Goal: Task Accomplishment & Management: Manage account settings

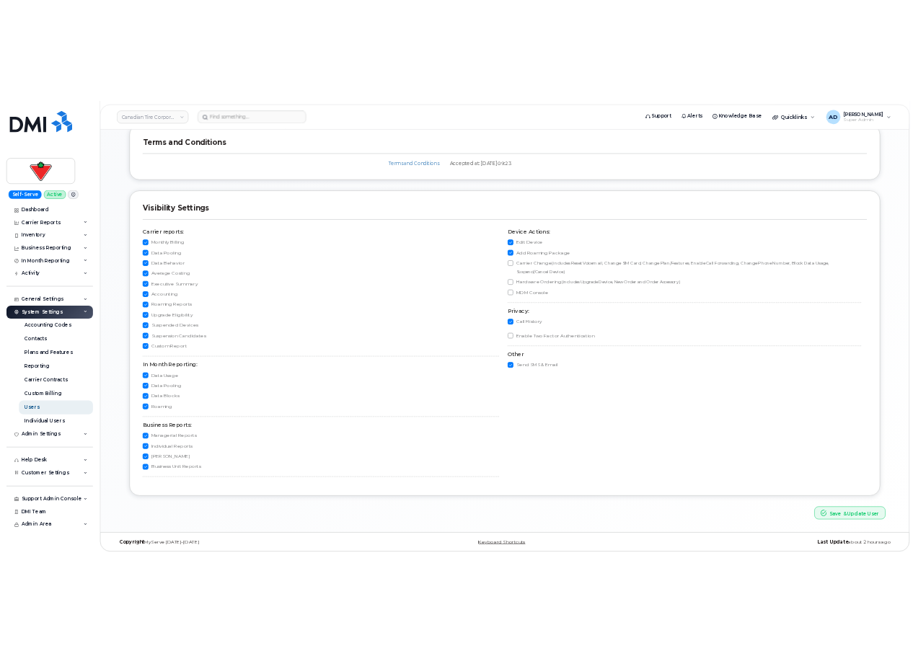
scroll to position [1336, 0]
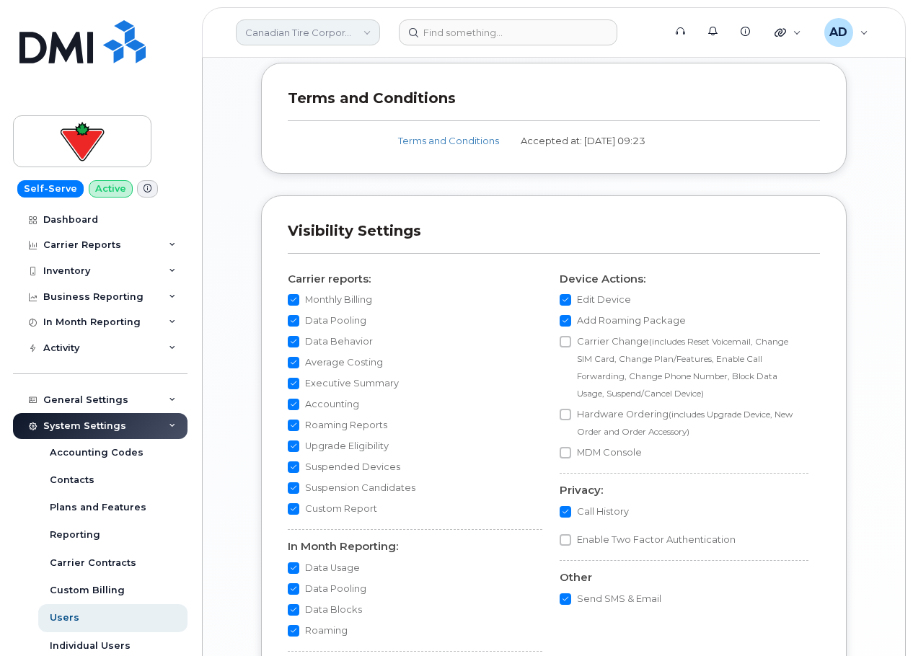
click at [276, 42] on link "Canadian Tire Corporation" at bounding box center [308, 32] width 144 height 26
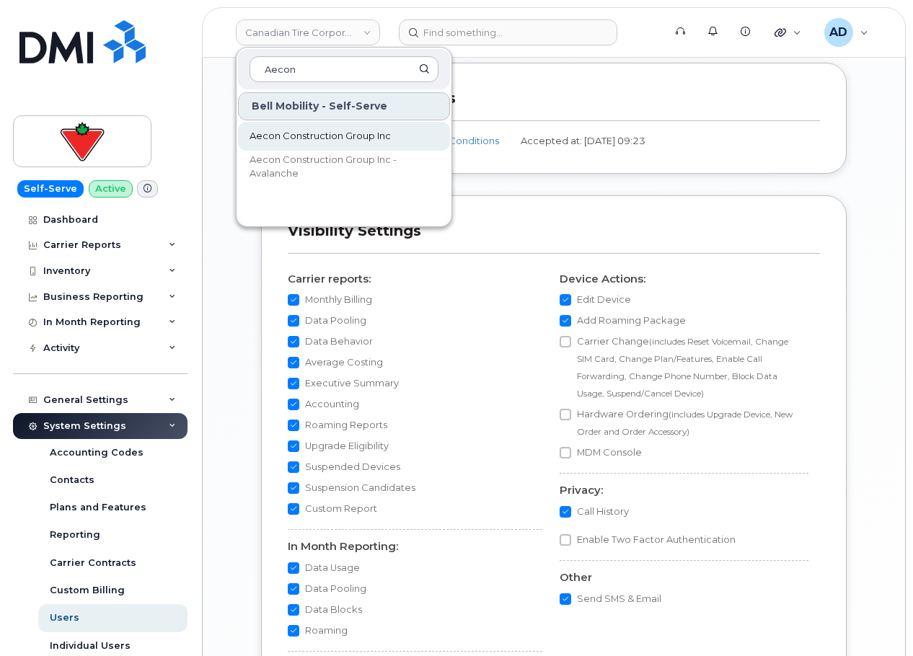
type input "Aecon"
drag, startPoint x: 333, startPoint y: 141, endPoint x: 872, endPoint y: 313, distance: 565.8
click at [333, 141] on span "Aecon Construction Group Inc" at bounding box center [320, 136] width 141 height 14
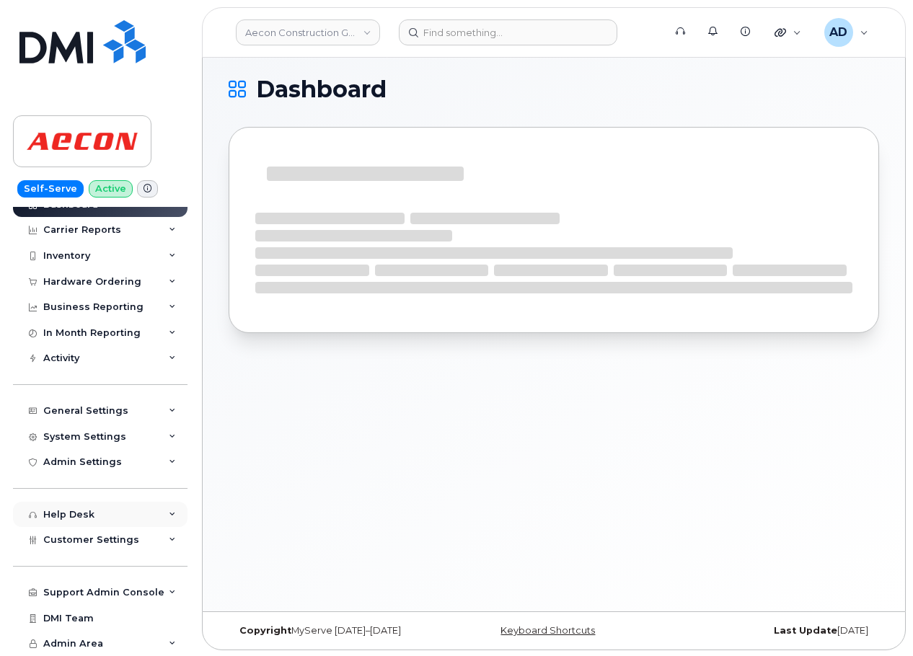
scroll to position [7, 0]
click at [126, 549] on div "Customer Settings" at bounding box center [100, 540] width 175 height 26
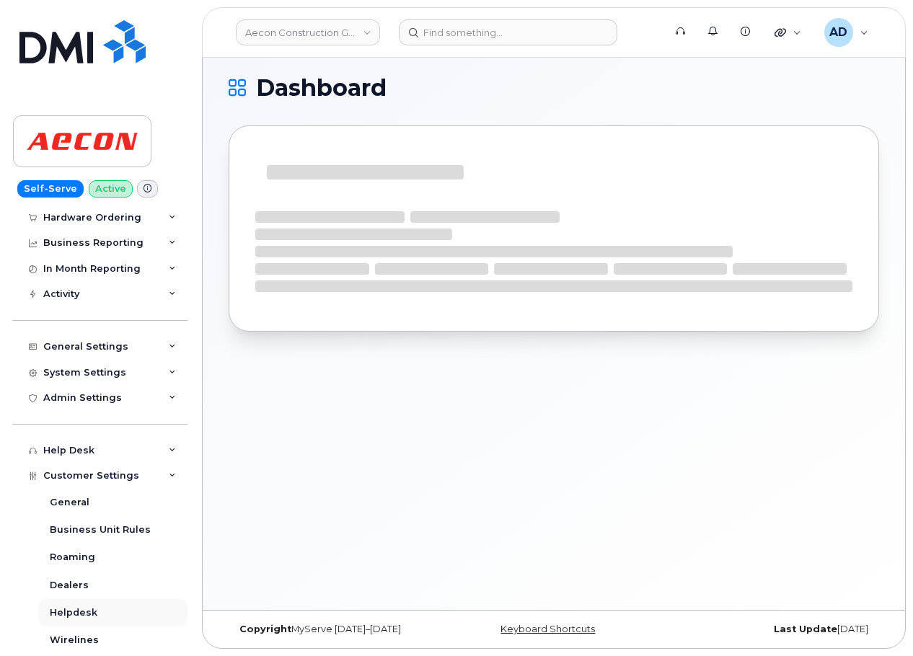
scroll to position [159, 0]
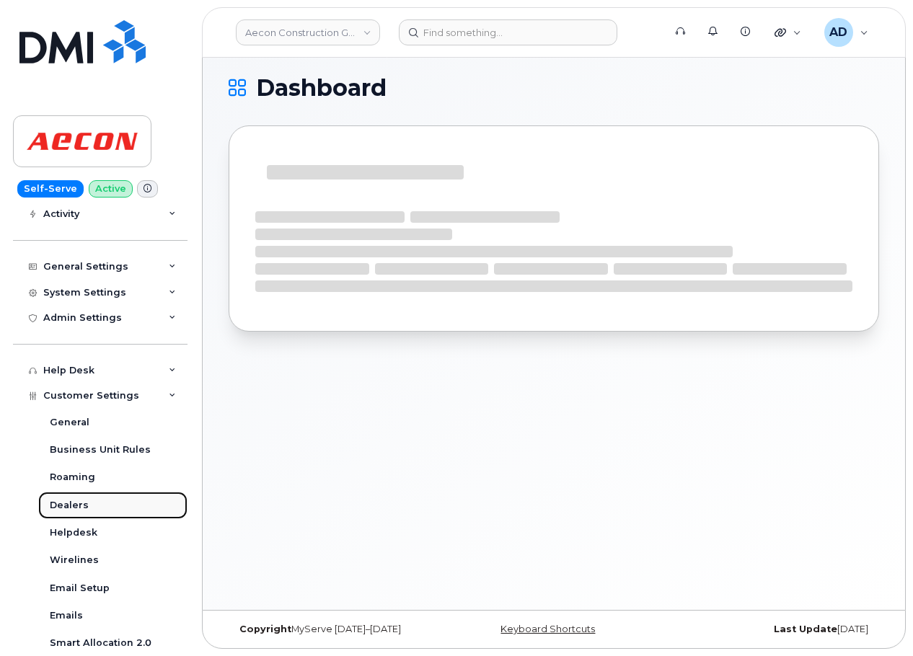
click at [123, 497] on link "Dealers" at bounding box center [112, 505] width 149 height 27
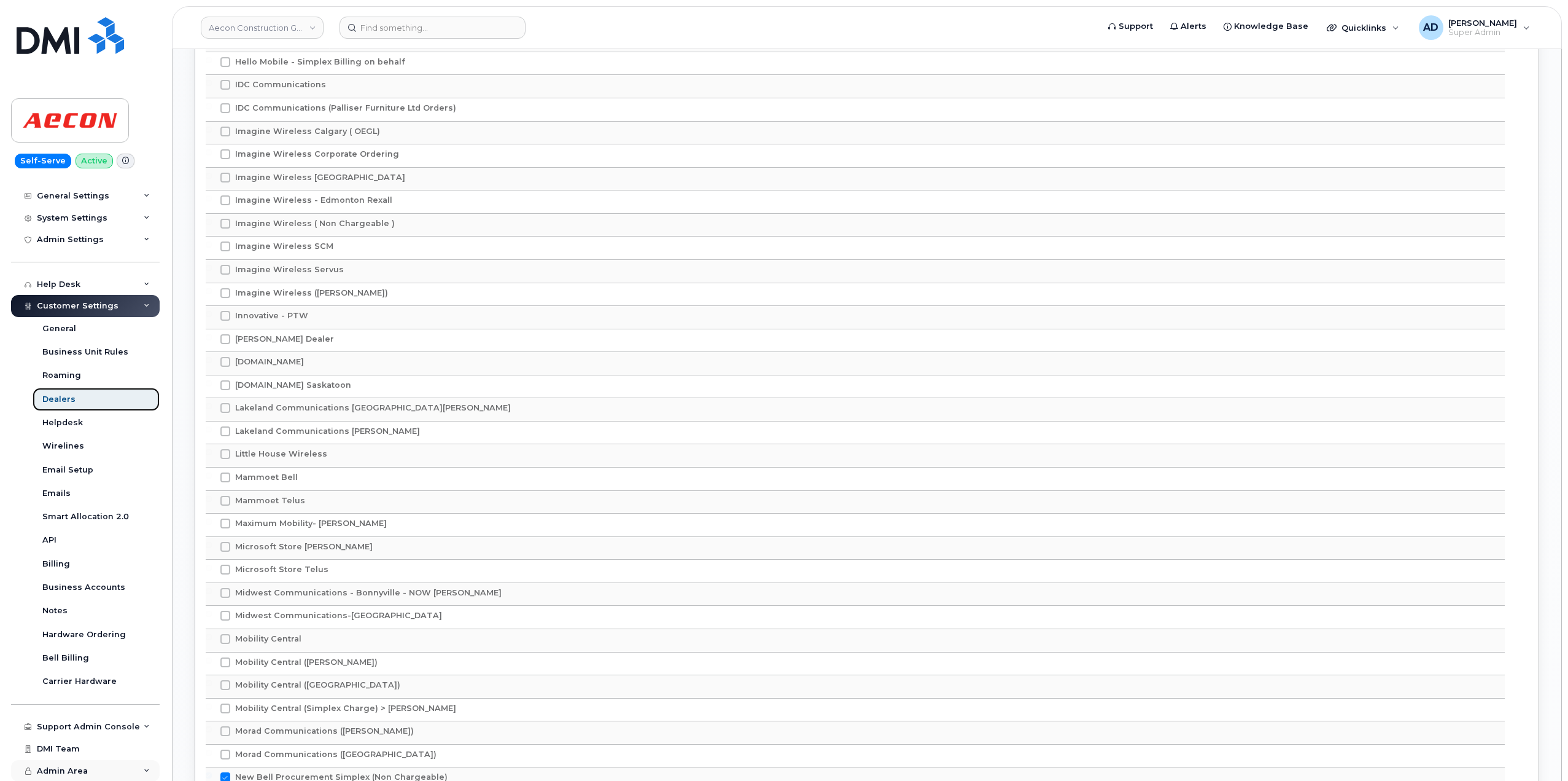
scroll to position [2329, 0]
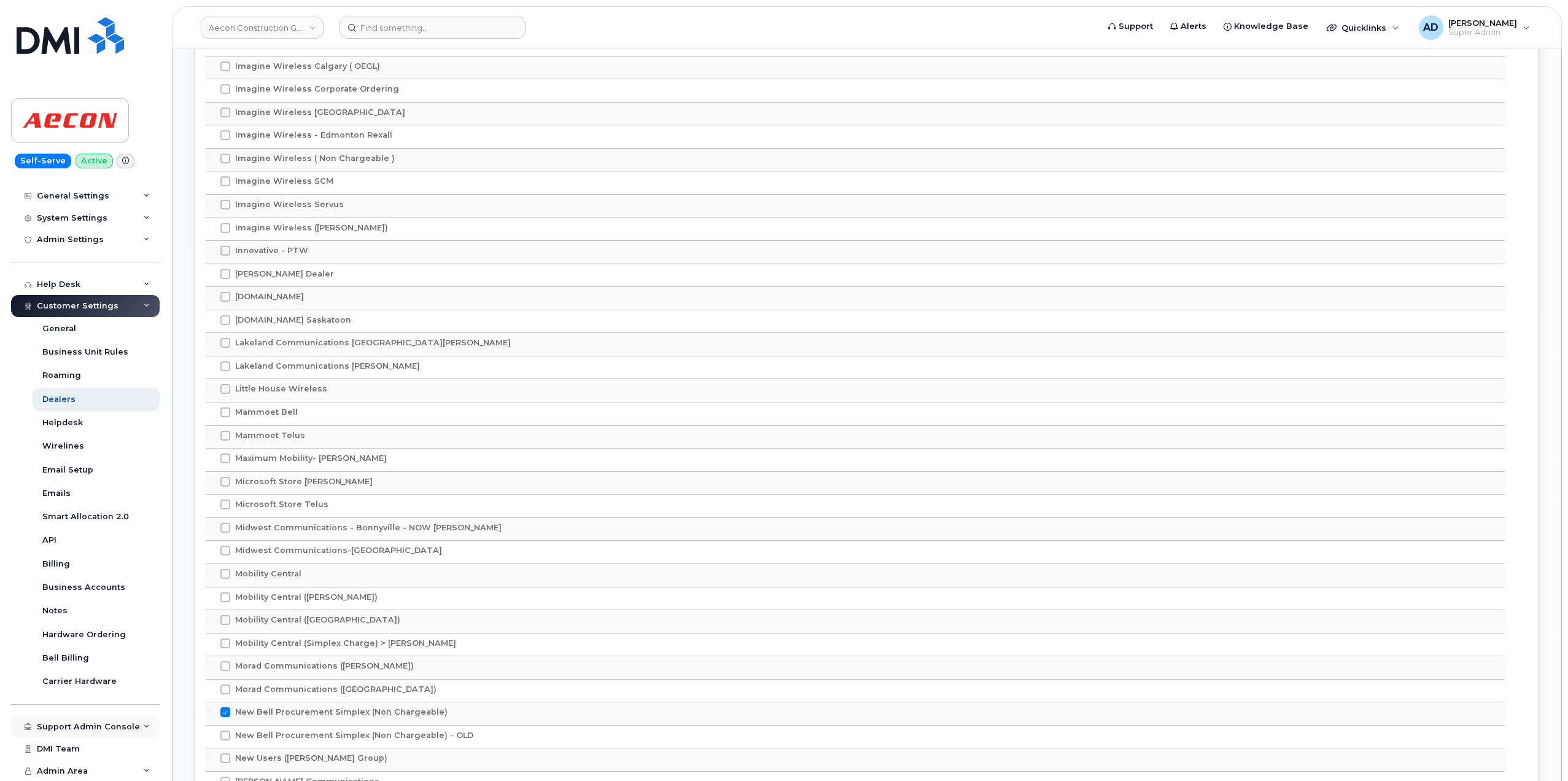
click at [127, 559] on div "Support Admin Console" at bounding box center [88, 727] width 103 height 10
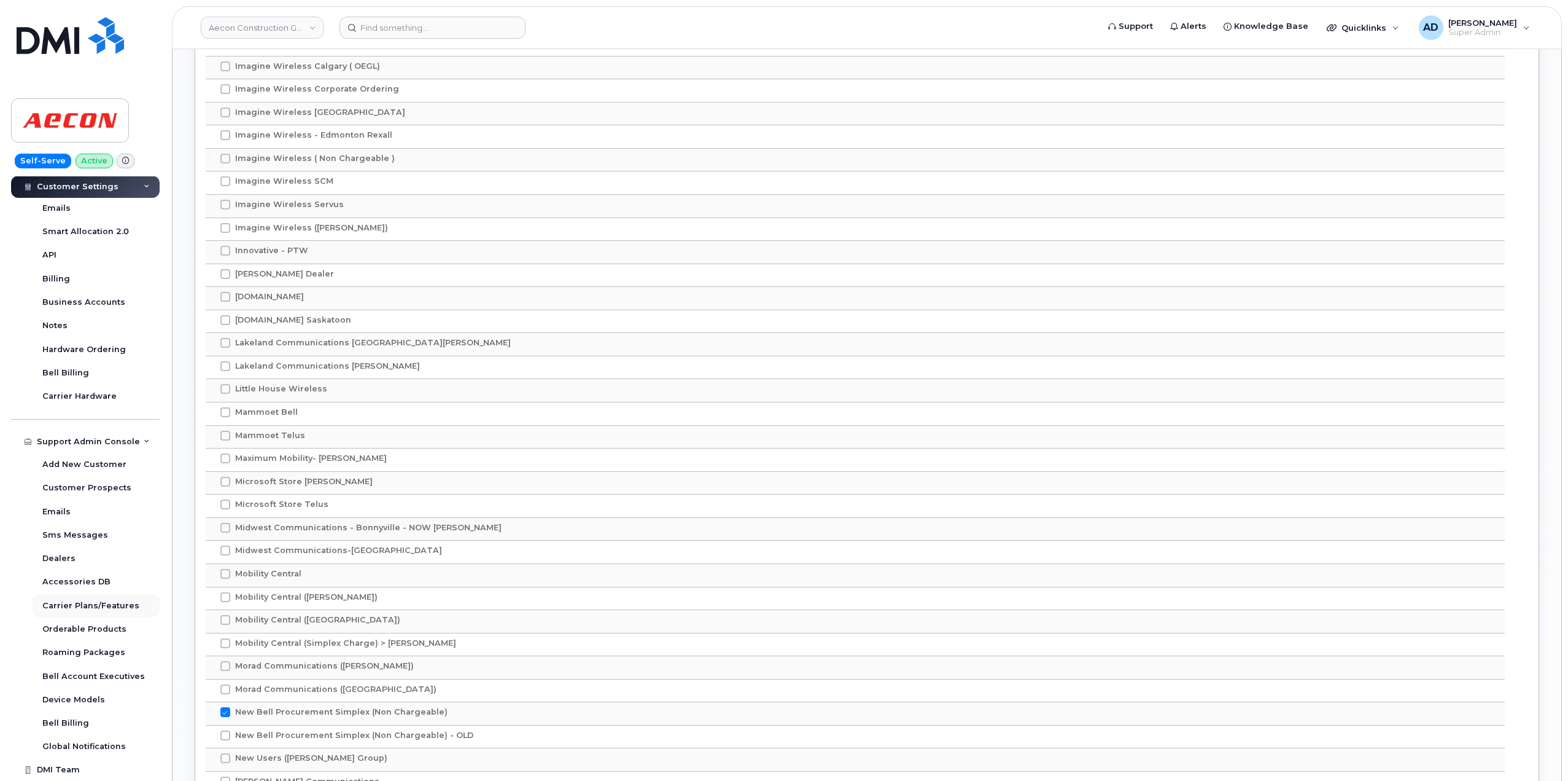
scroll to position [473, 0]
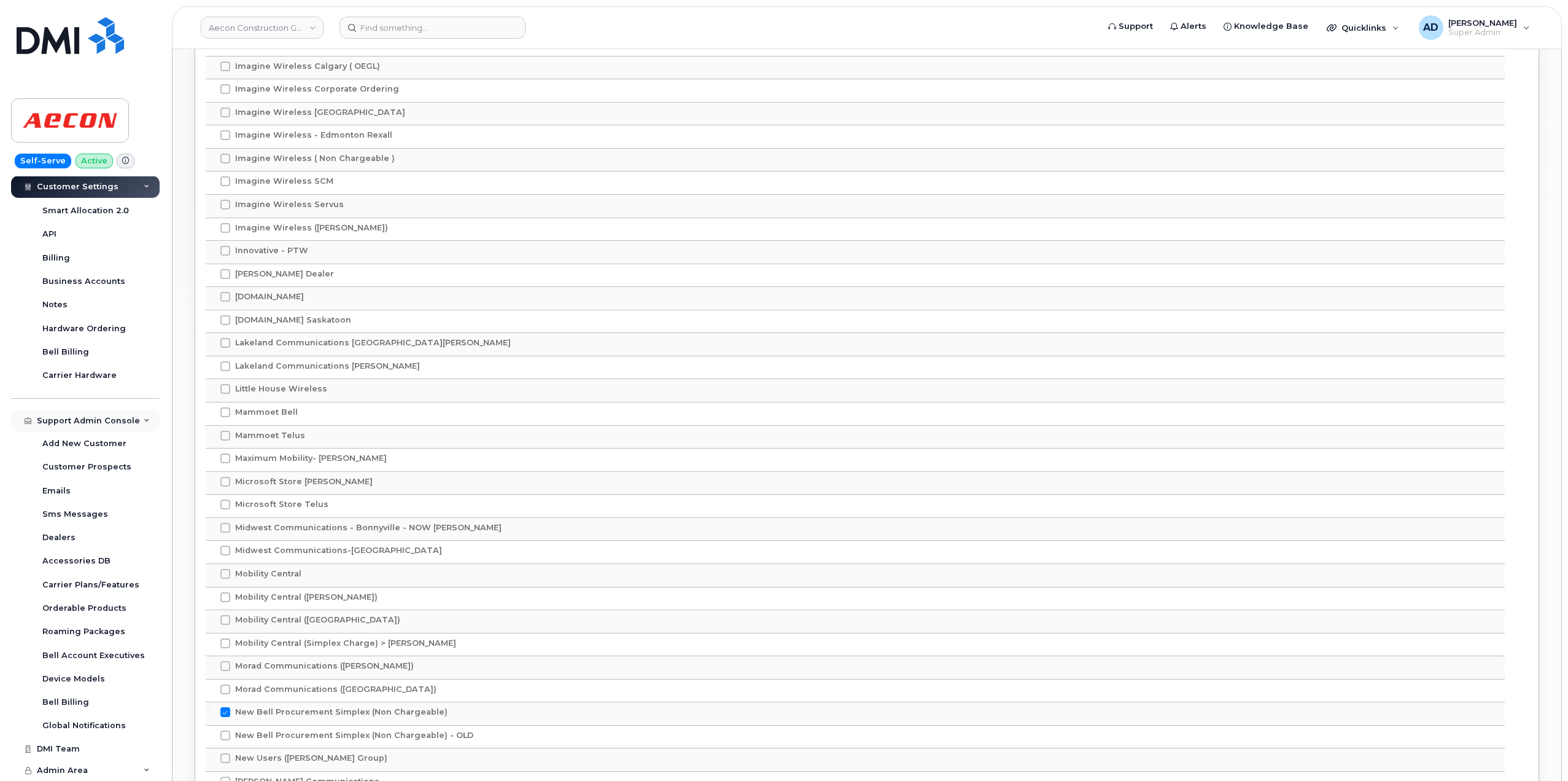
click at [102, 418] on div "Support Admin Console" at bounding box center [88, 421] width 103 height 10
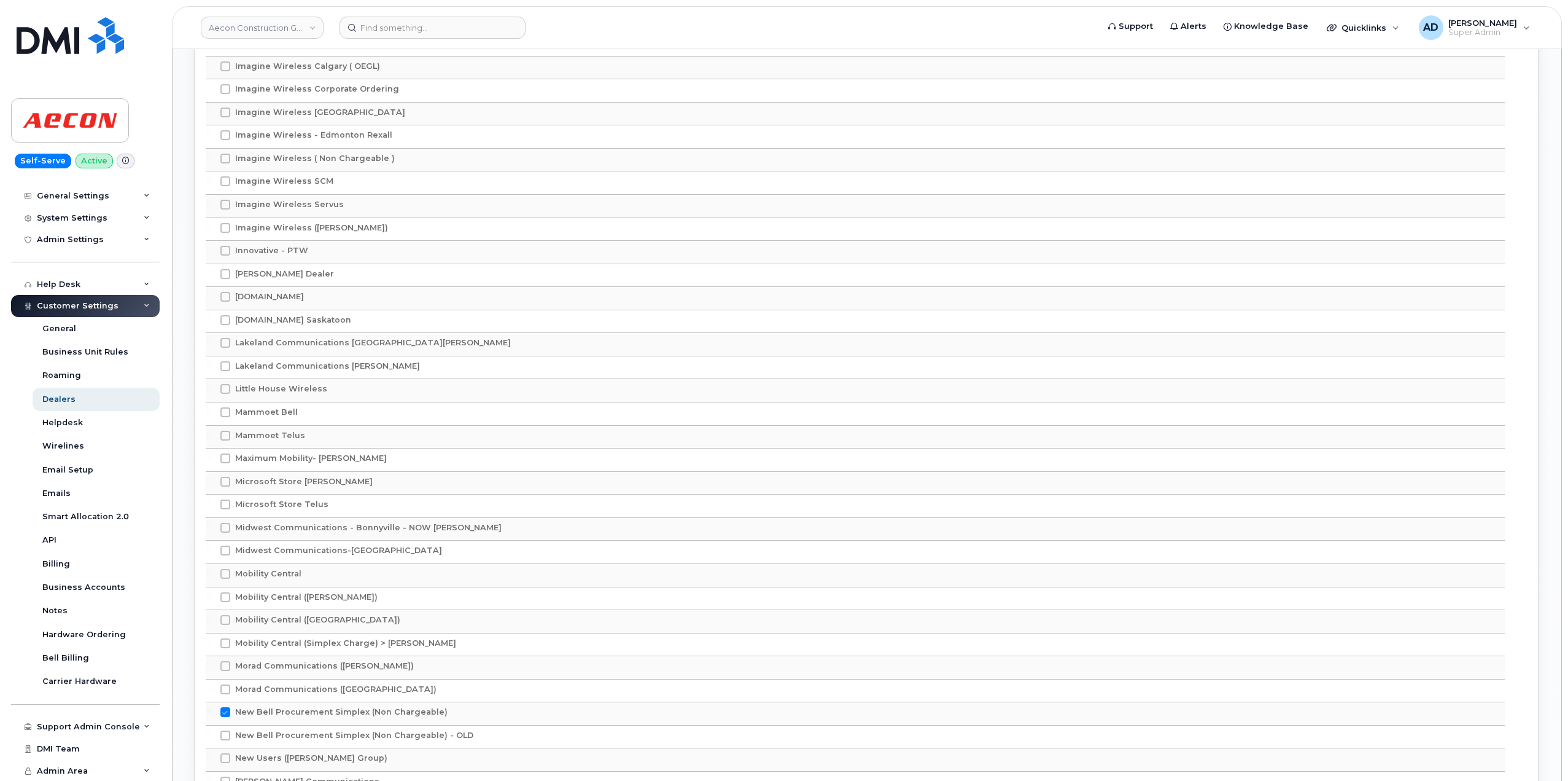
click at [102, 307] on span "Customer Settings" at bounding box center [77, 305] width 82 height 9
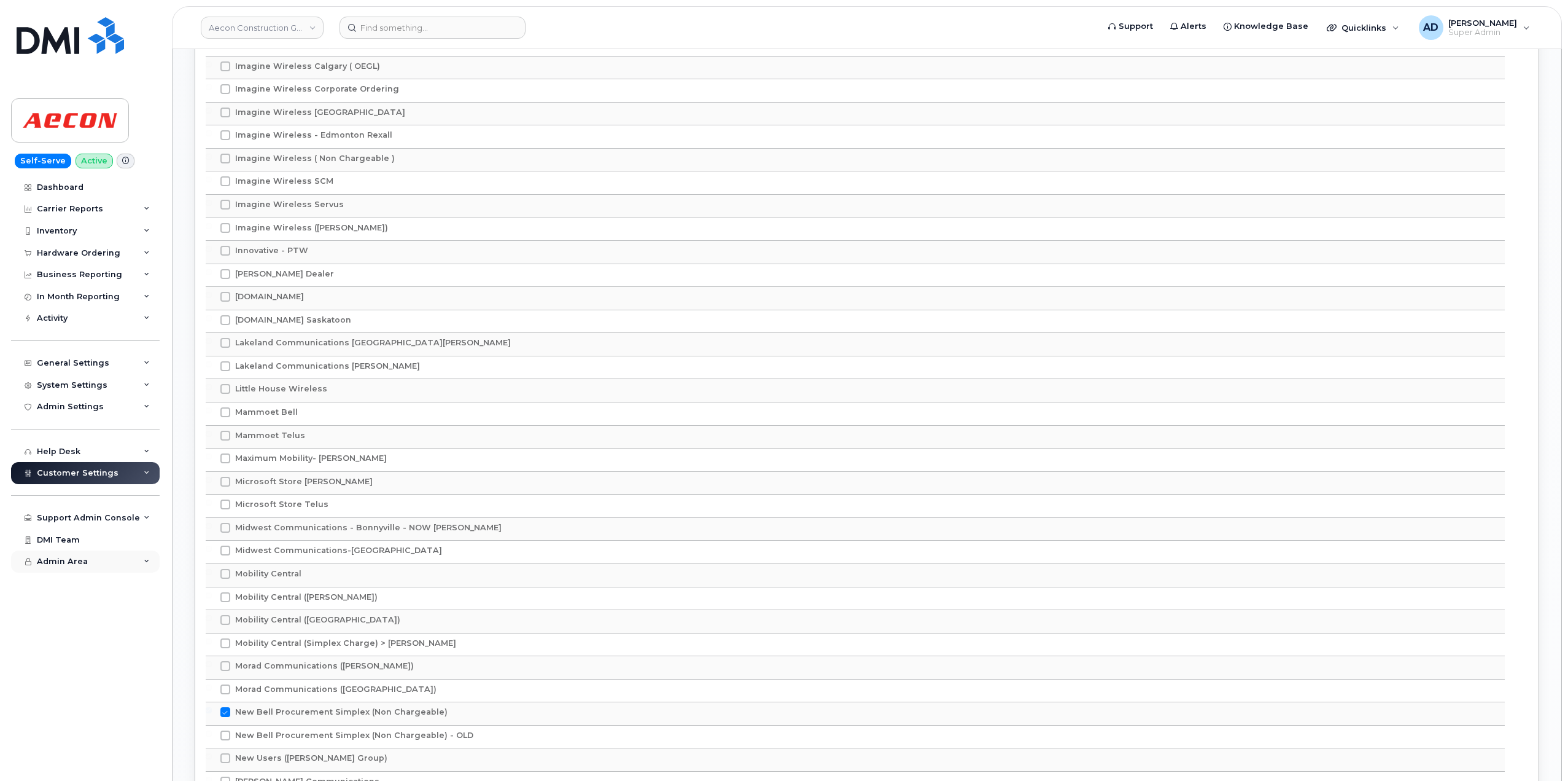
click at [106, 559] on div "Admin Area" at bounding box center [85, 561] width 149 height 22
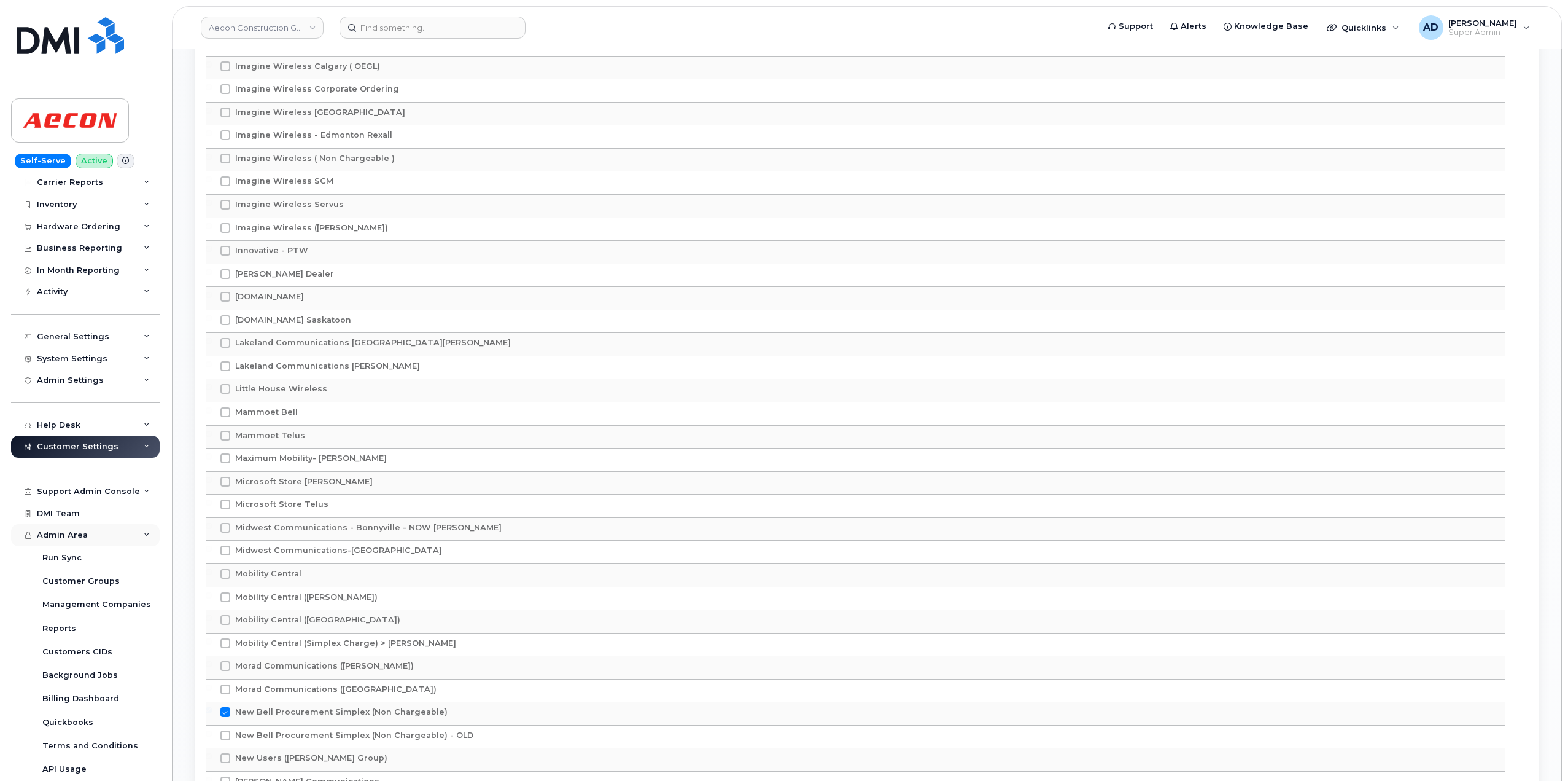
click at [109, 537] on div "Admin Area" at bounding box center [85, 535] width 149 height 22
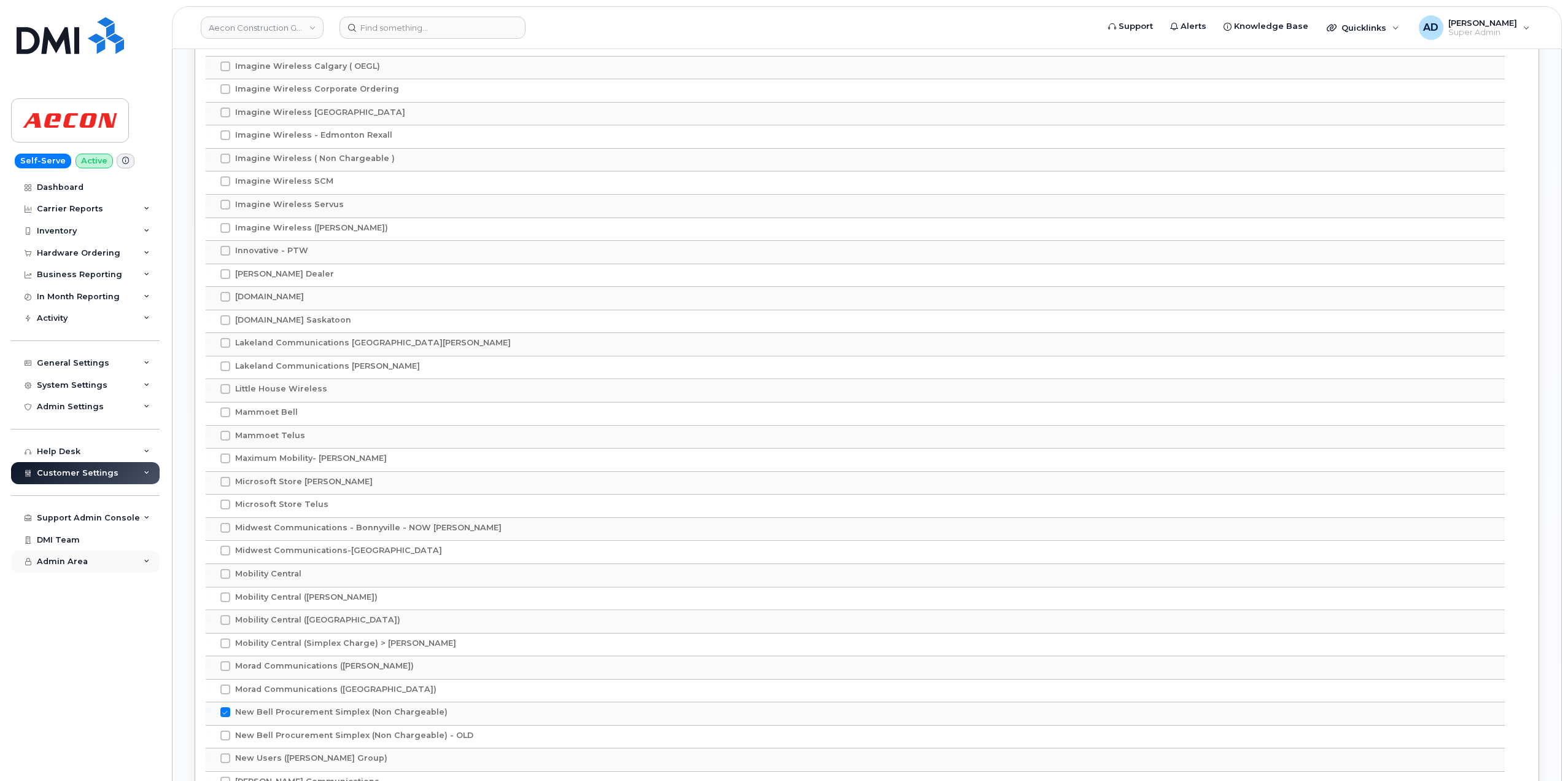
scroll to position [0, 0]
click at [109, 363] on div "General Settings" at bounding box center [85, 363] width 149 height 22
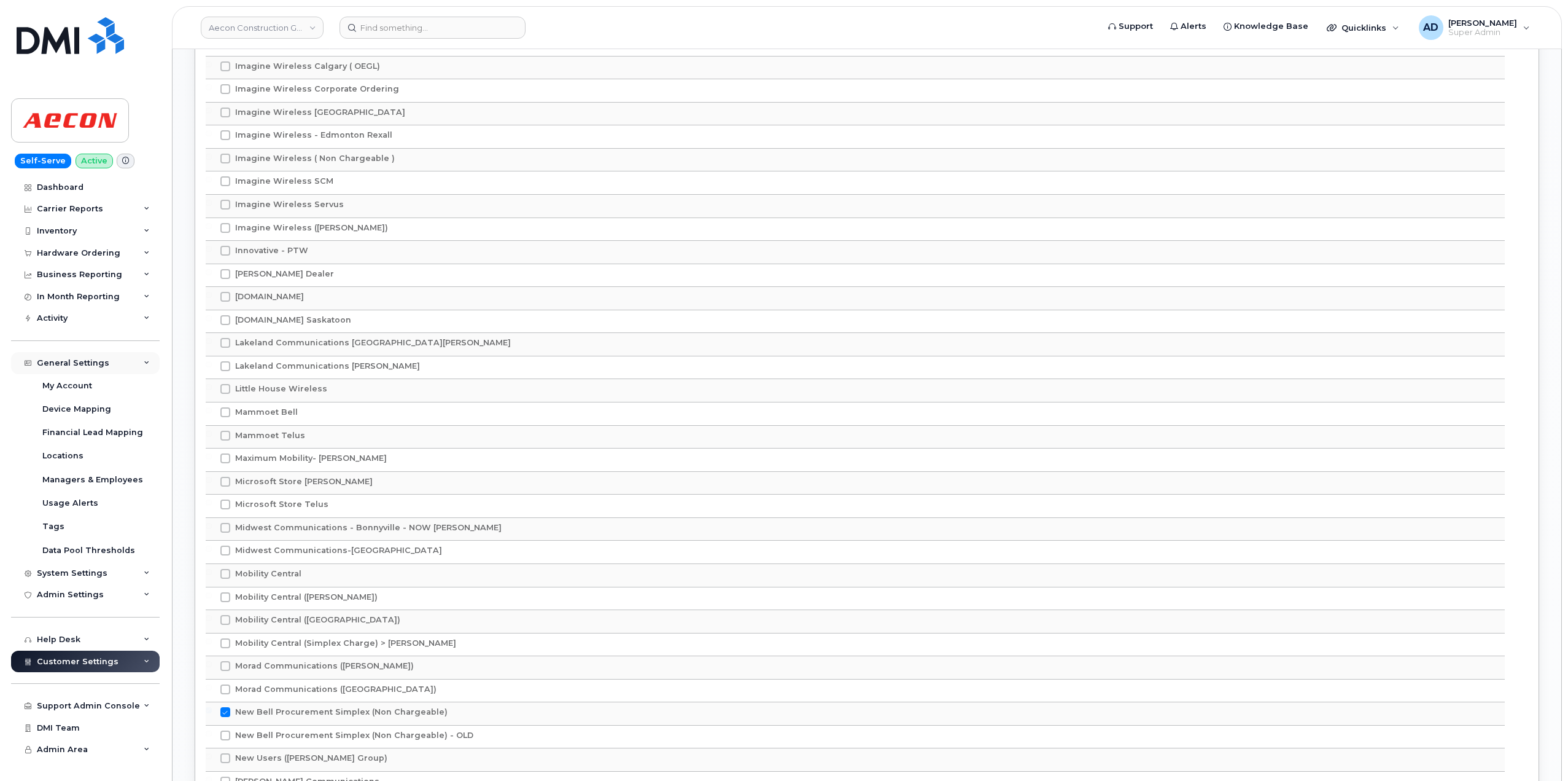
click at [109, 363] on div "General Settings" at bounding box center [85, 363] width 149 height 22
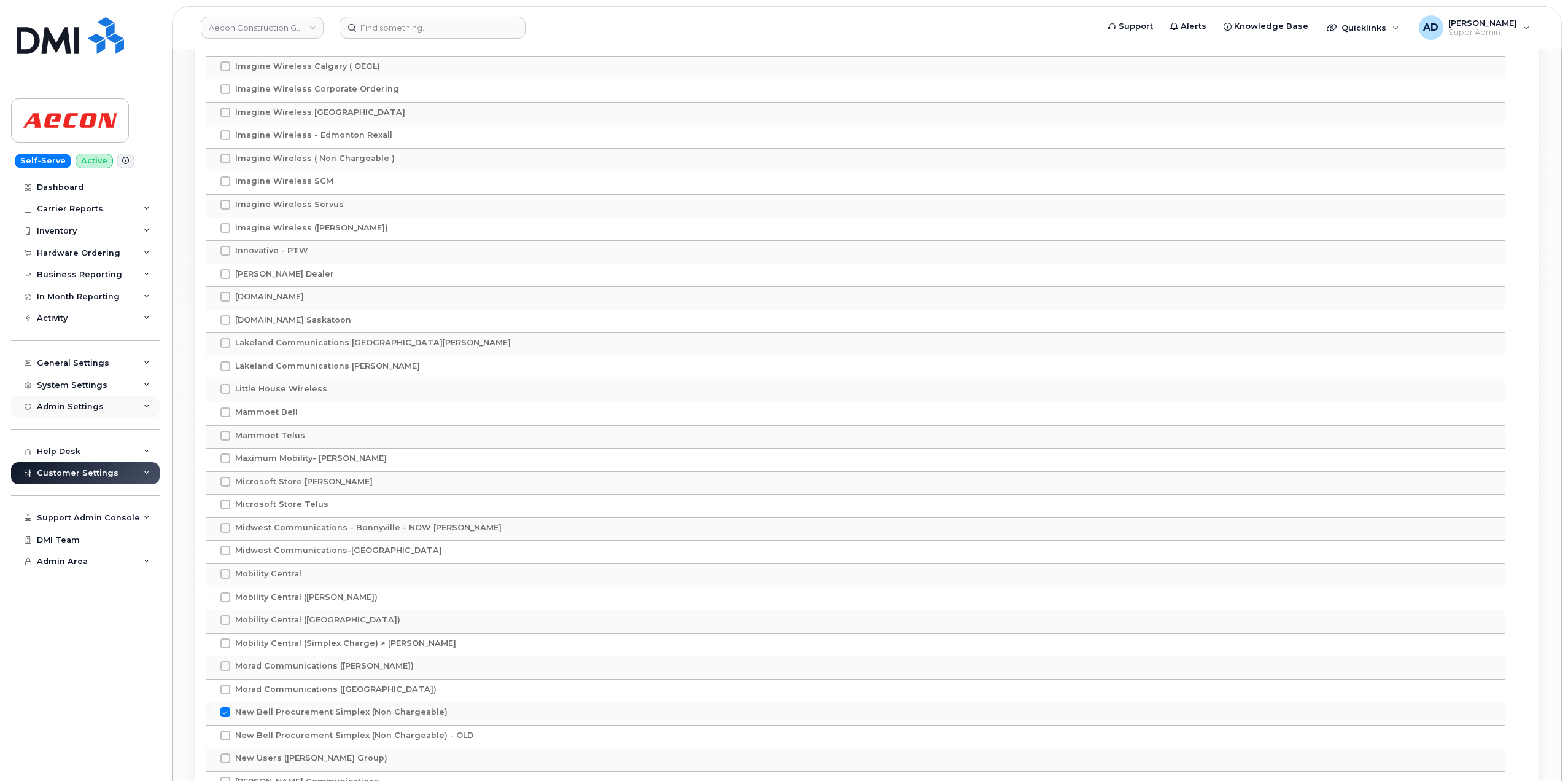
click at [124, 401] on div "Admin Settings" at bounding box center [85, 407] width 149 height 22
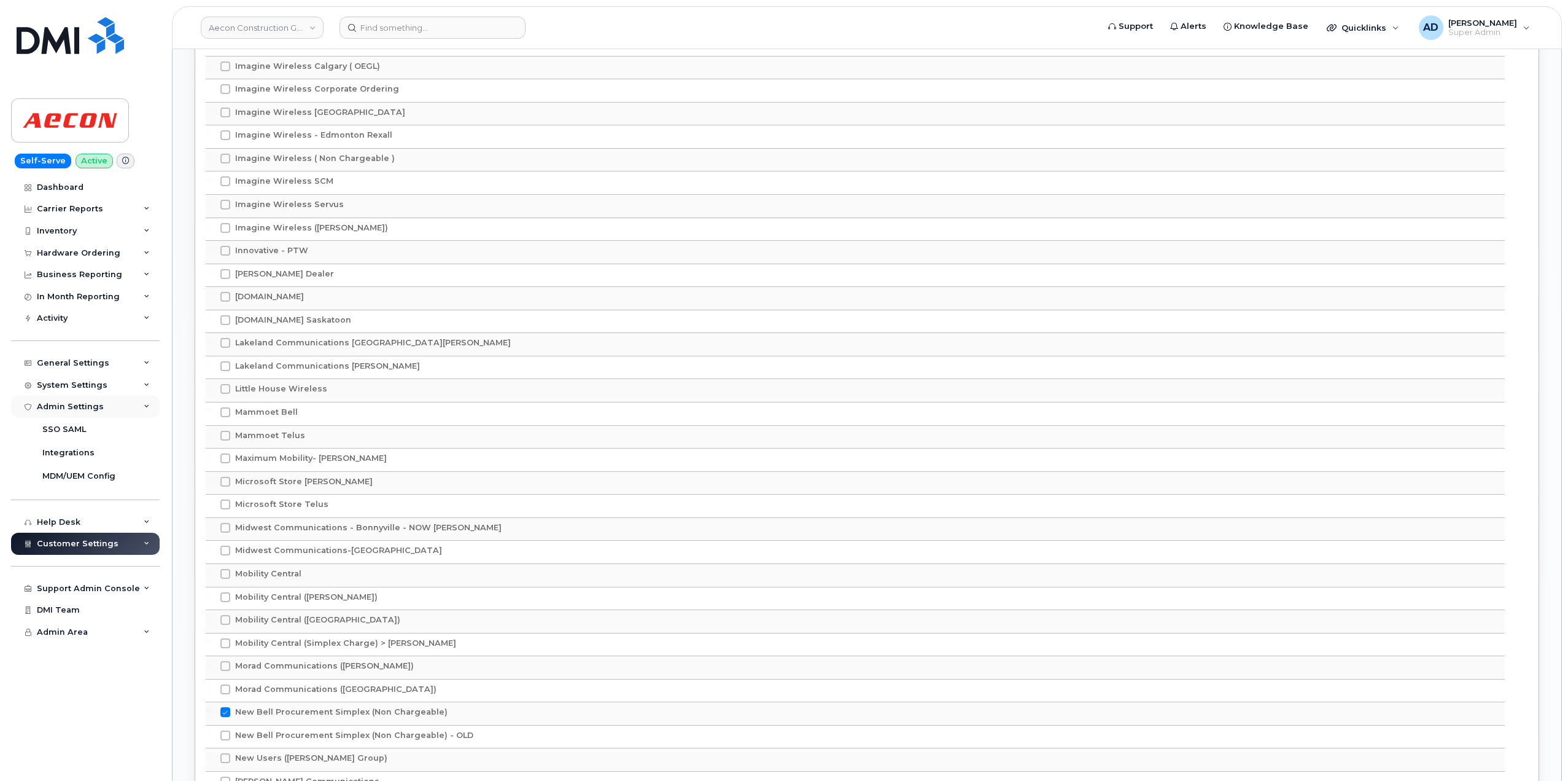
click at [124, 401] on div "Admin Settings" at bounding box center [85, 407] width 149 height 22
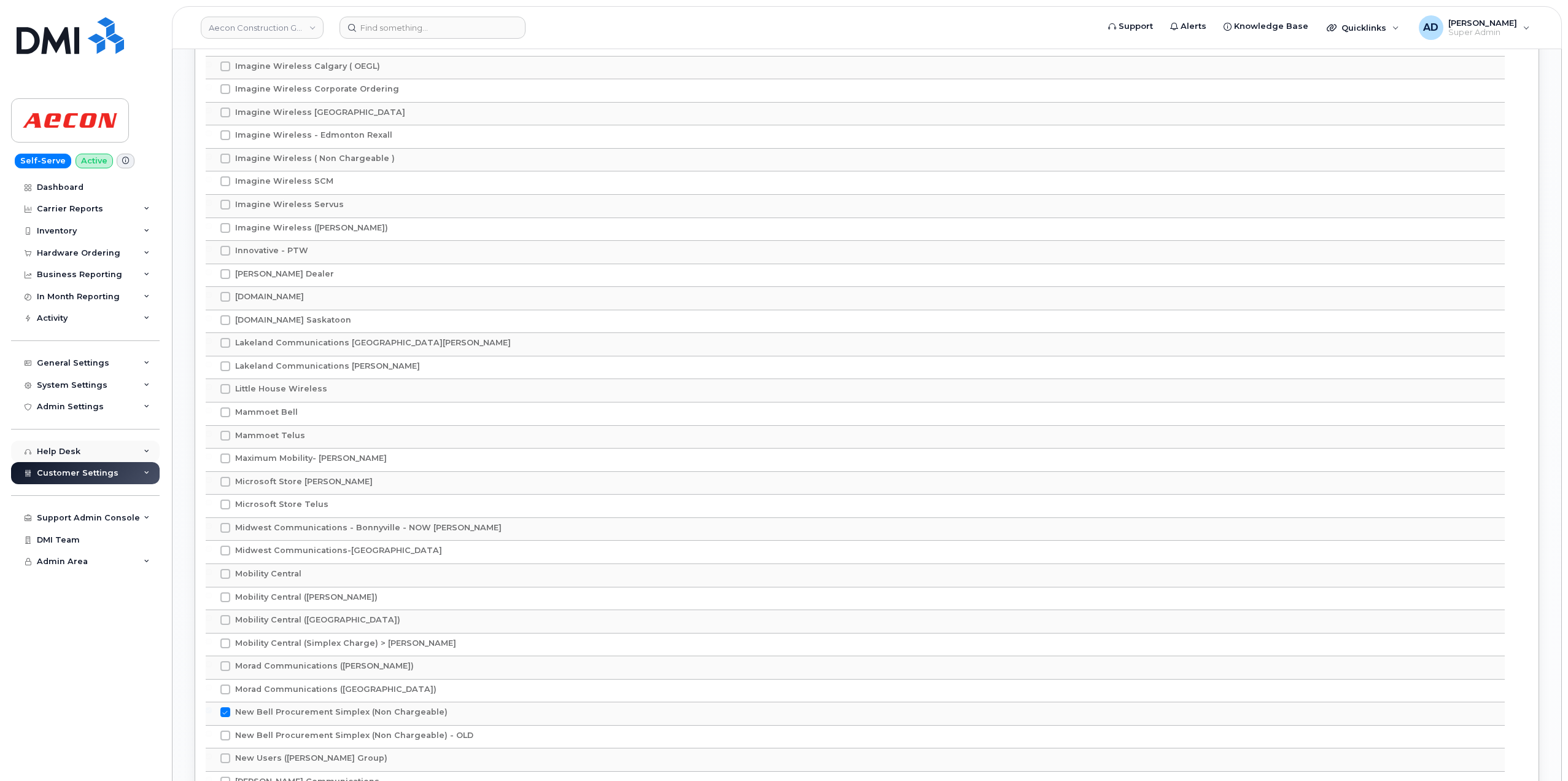
click at [122, 448] on div "Help Desk" at bounding box center [85, 451] width 149 height 22
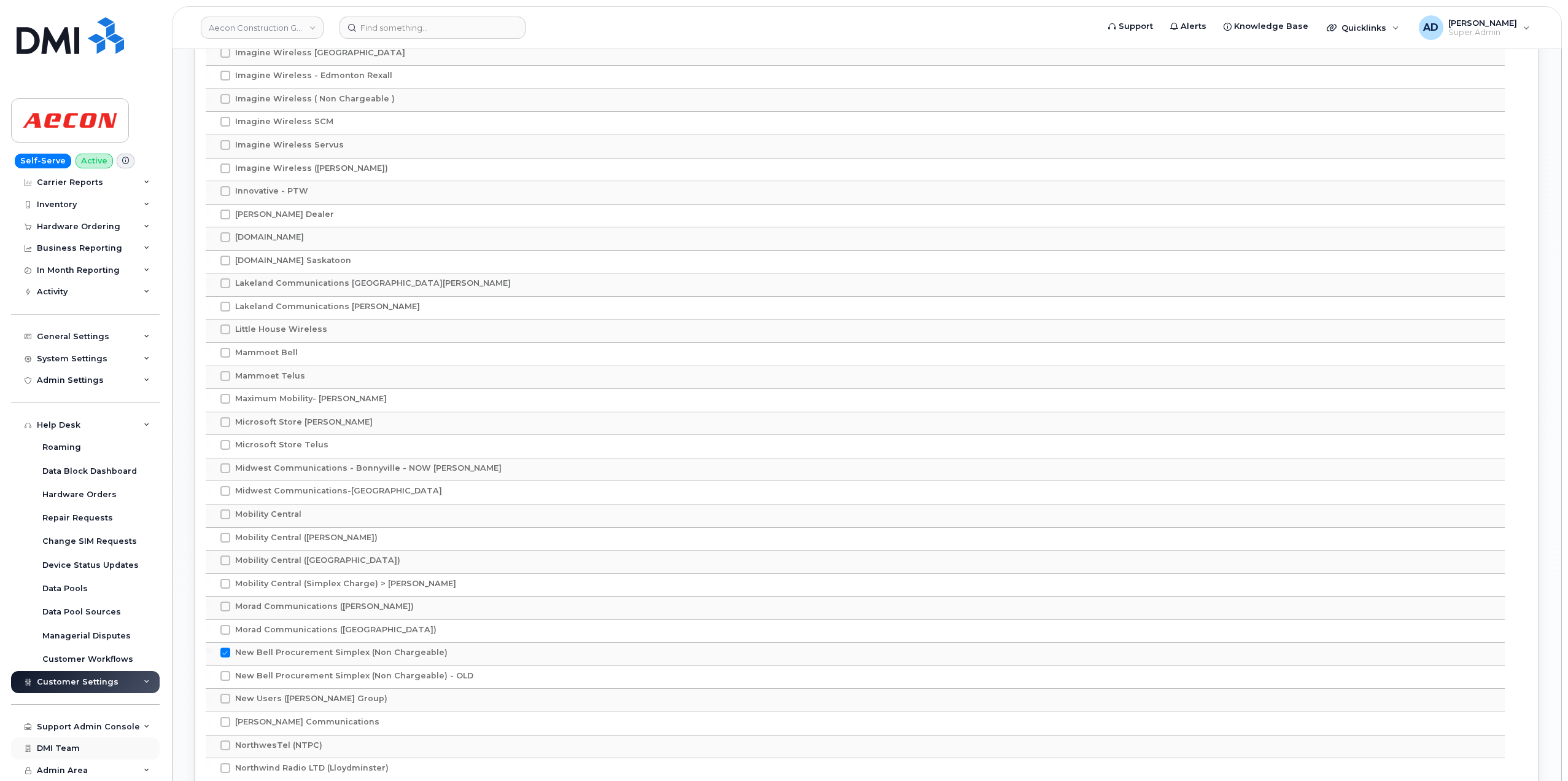
scroll to position [2391, 0]
click at [111, 559] on div "Support Admin Console" at bounding box center [88, 727] width 103 height 10
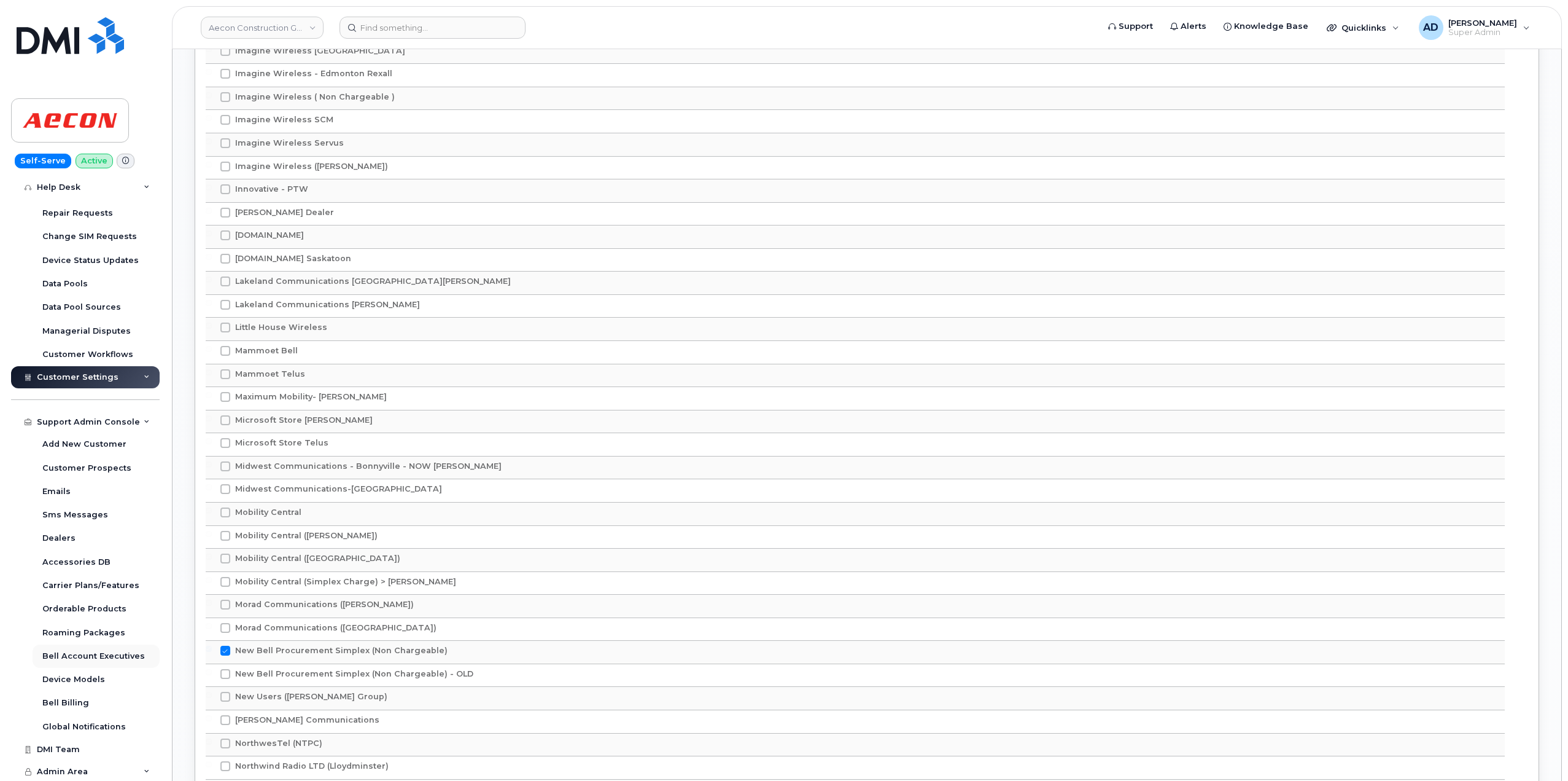
scroll to position [332, 0]
click at [69, 536] on div "Dealers" at bounding box center [59, 537] width 33 height 11
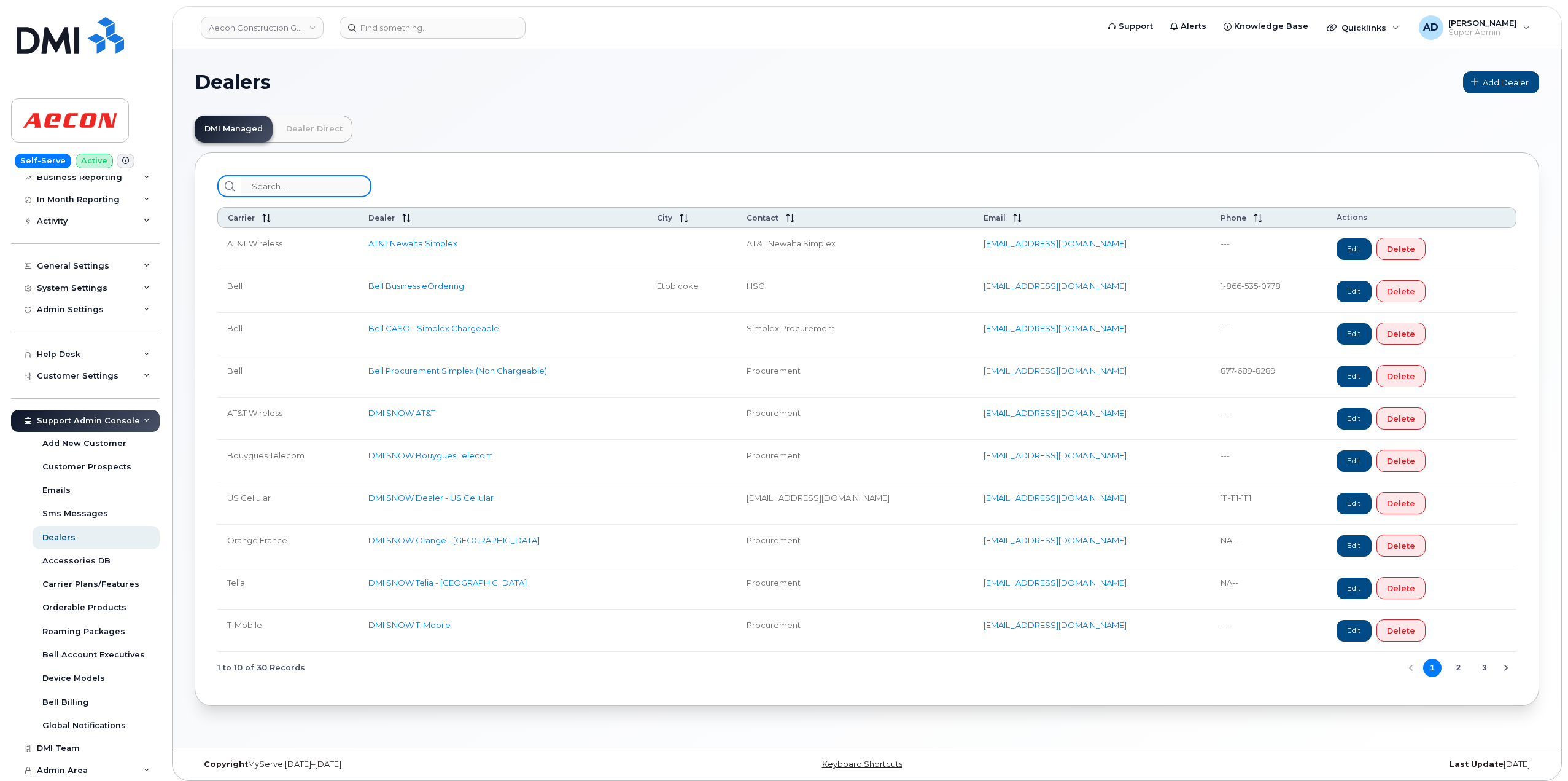
click at [312, 185] on input "search" at bounding box center [306, 187] width 131 height 22
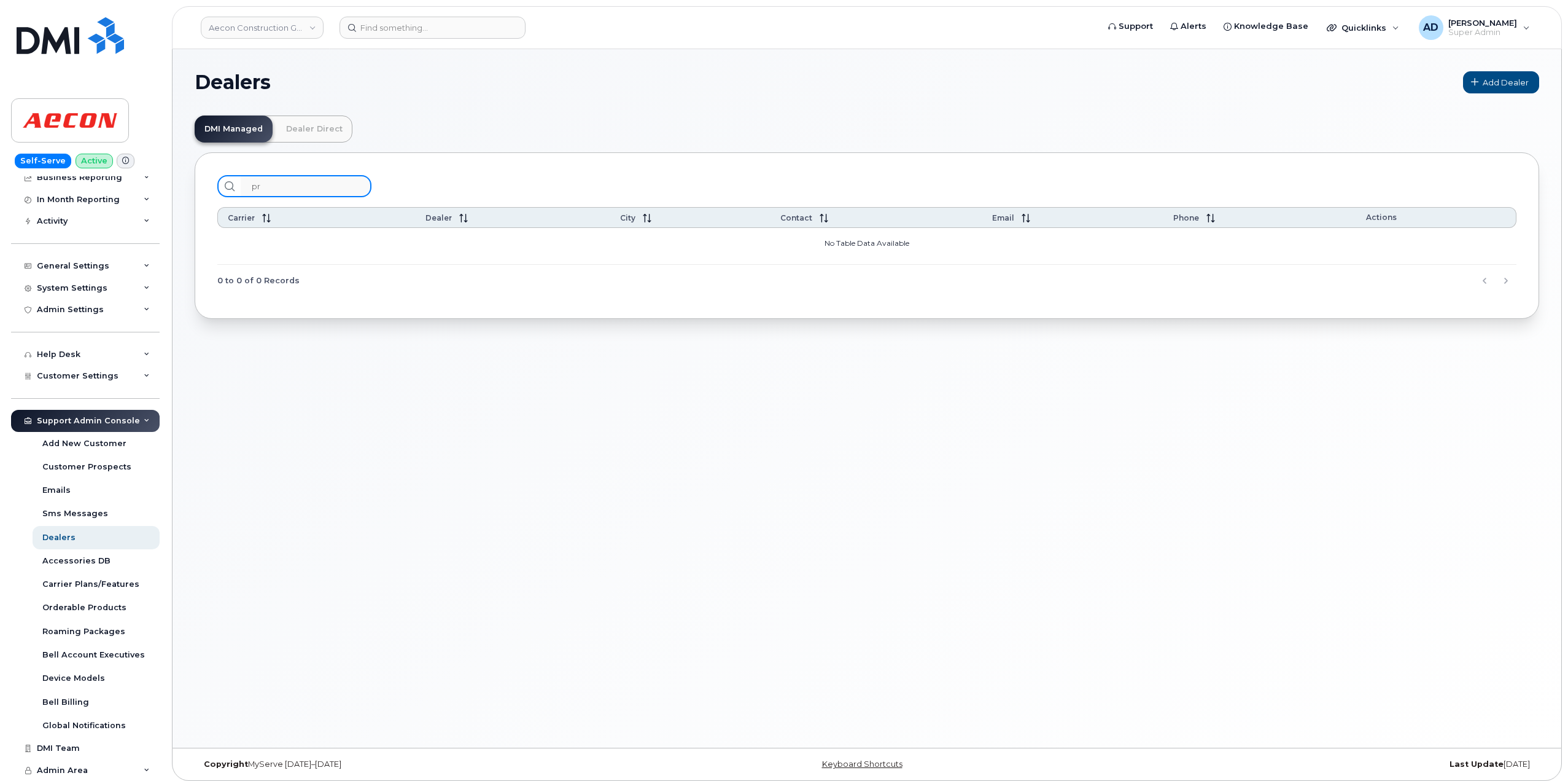
type input "p"
type input "a"
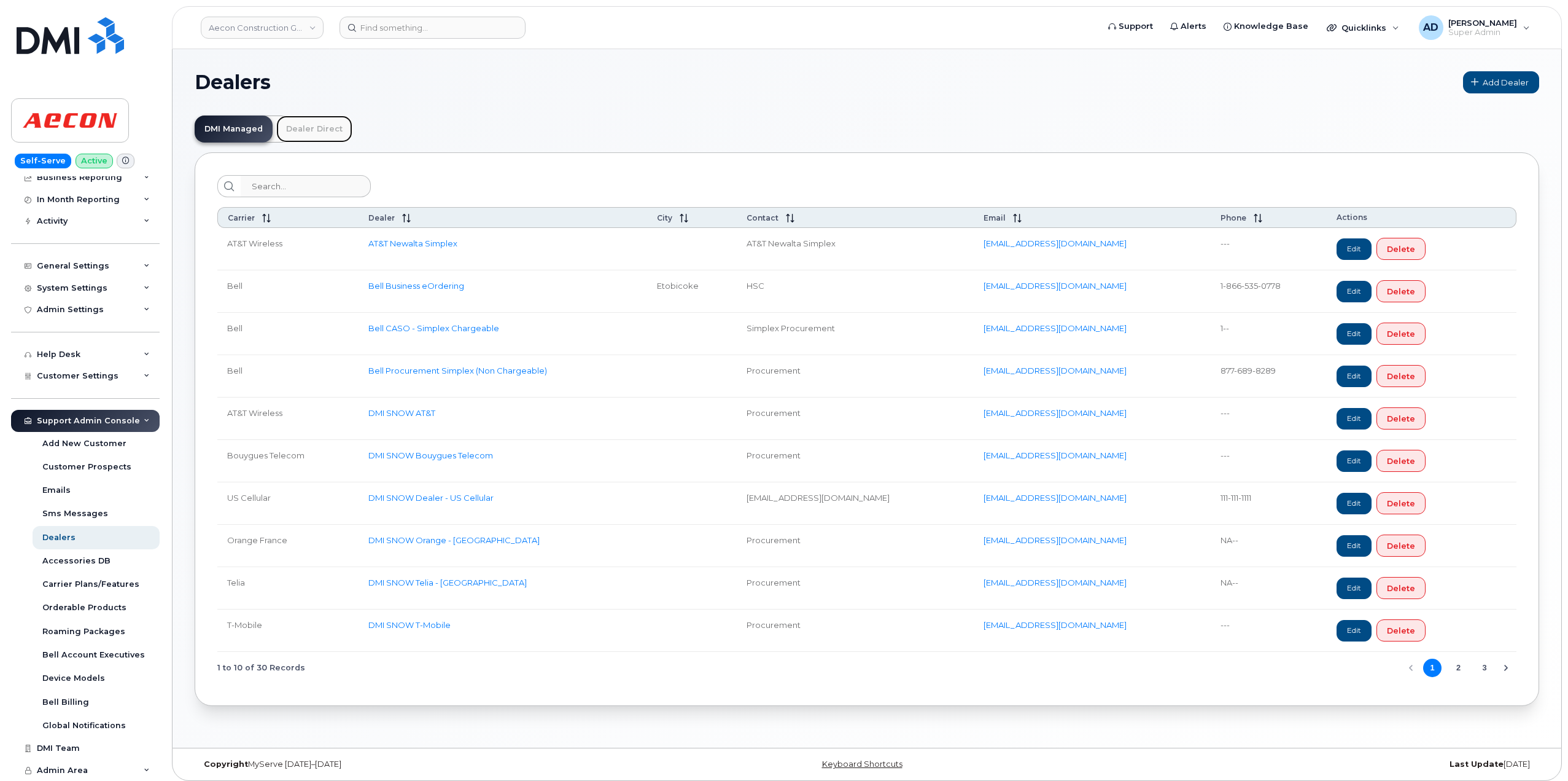
click at [308, 129] on link "Dealer Direct" at bounding box center [314, 129] width 76 height 27
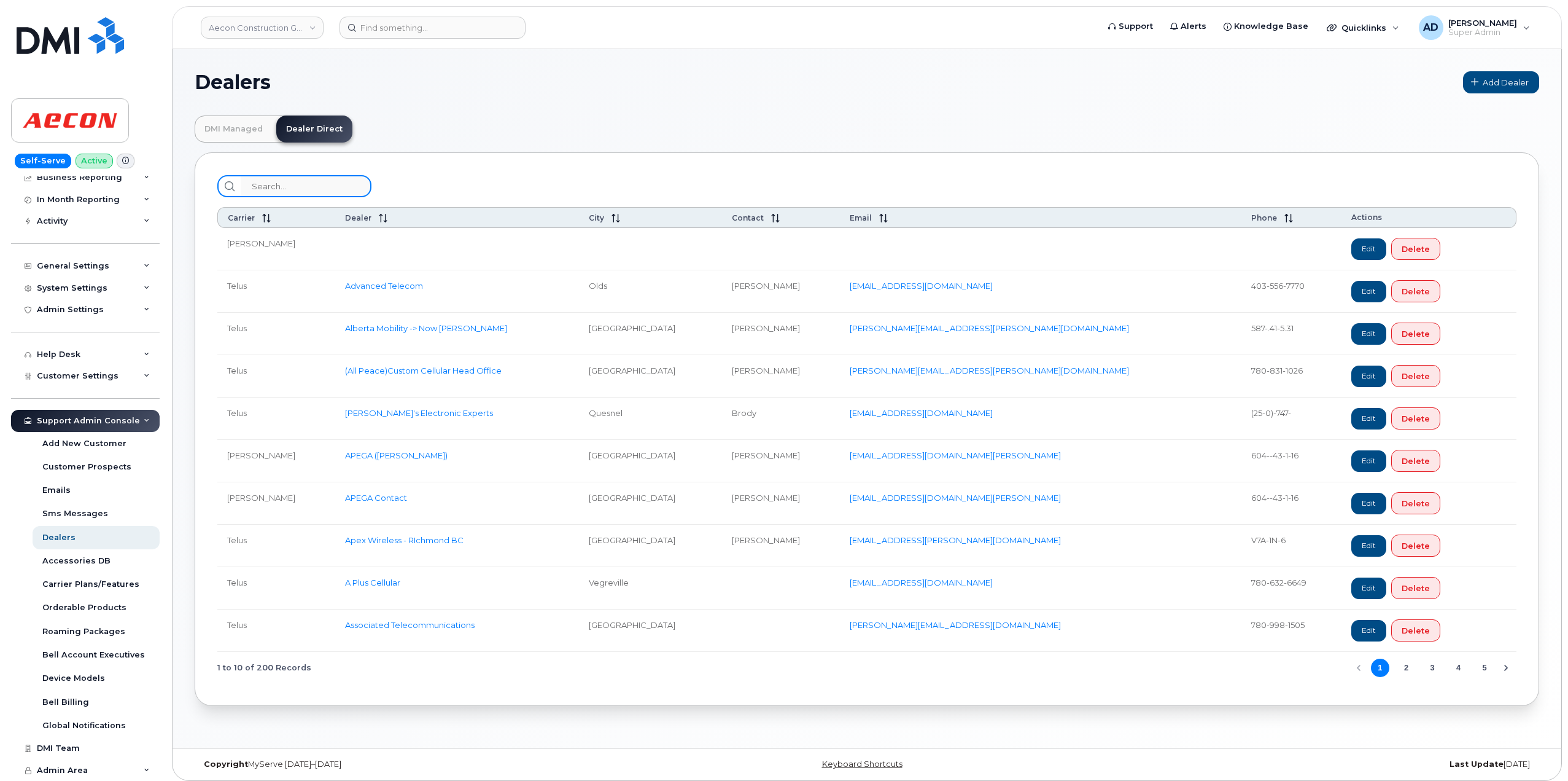
click at [296, 191] on input "search" at bounding box center [306, 187] width 131 height 22
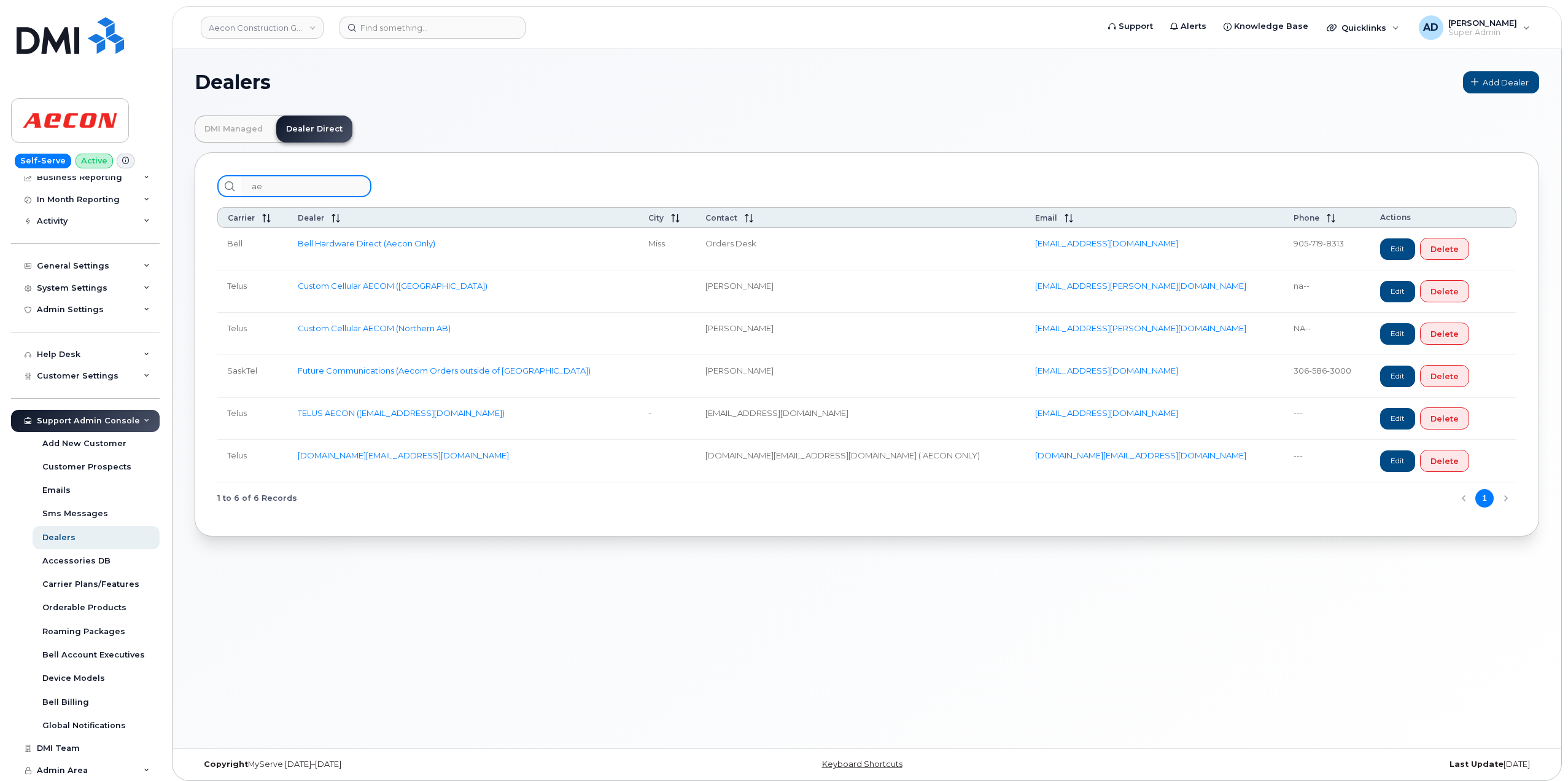
type input "a"
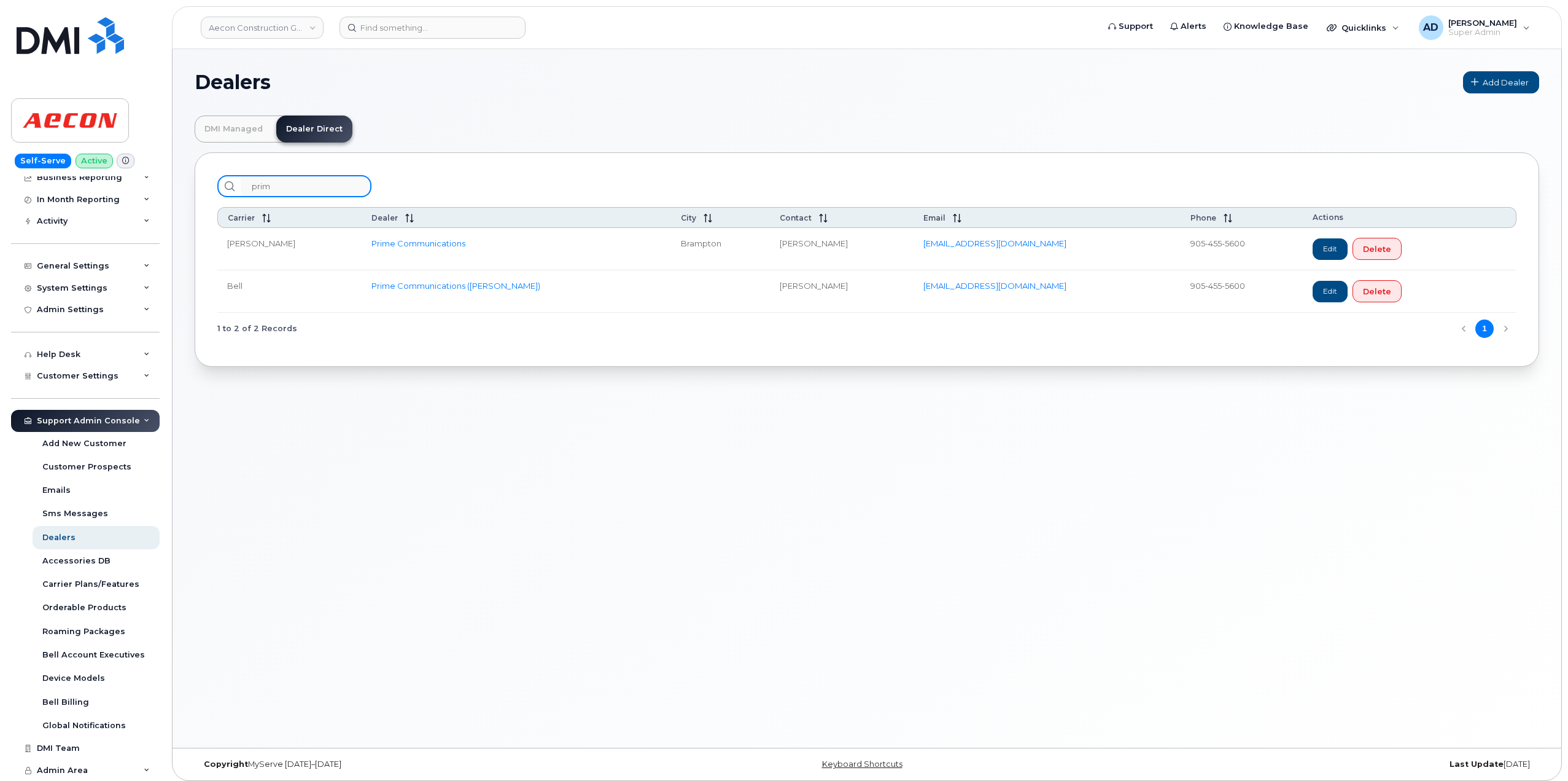
type input "prim"
click at [777, 294] on link "Edit" at bounding box center [1330, 291] width 35 height 21
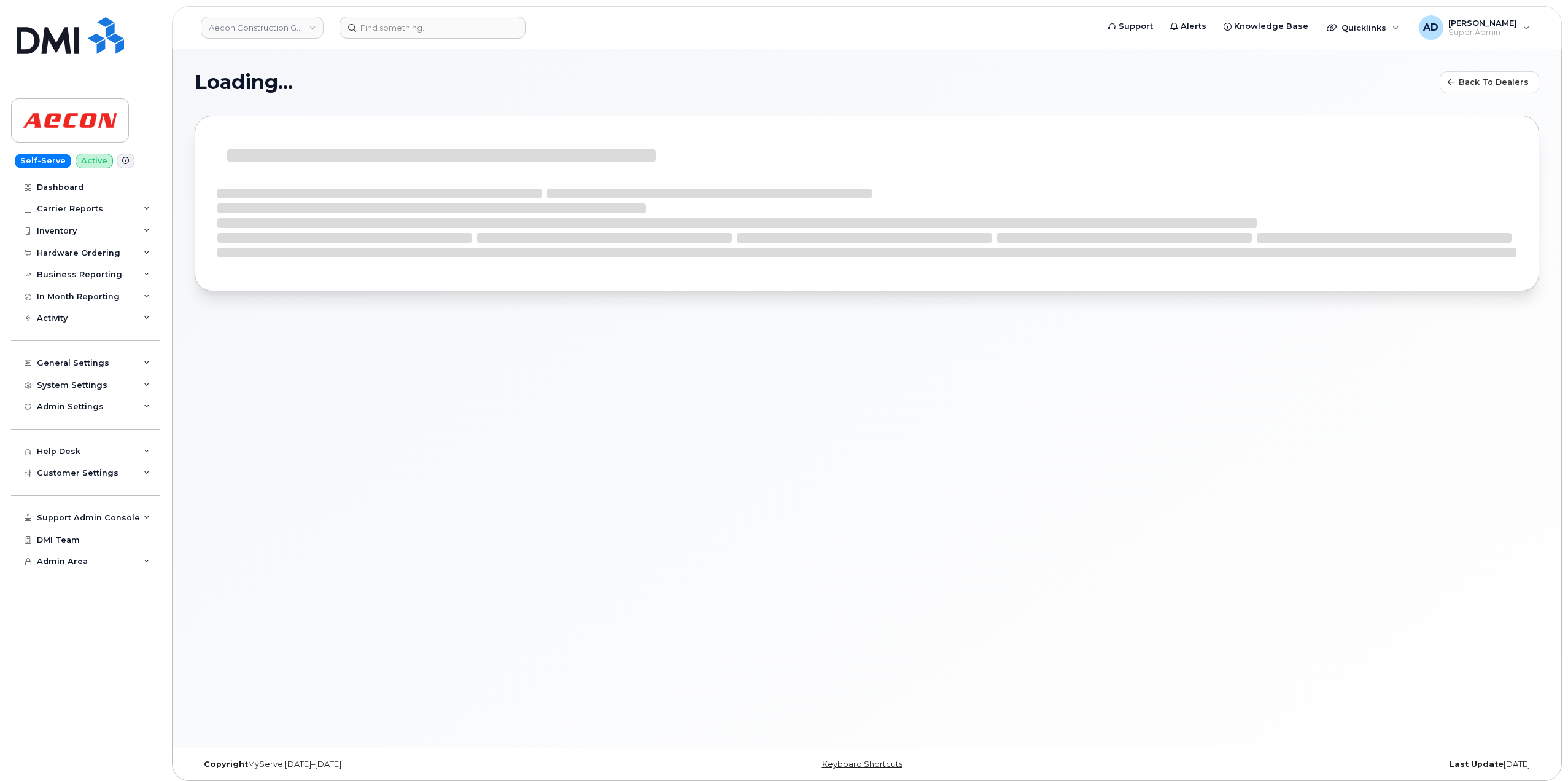
select select "1"
select select
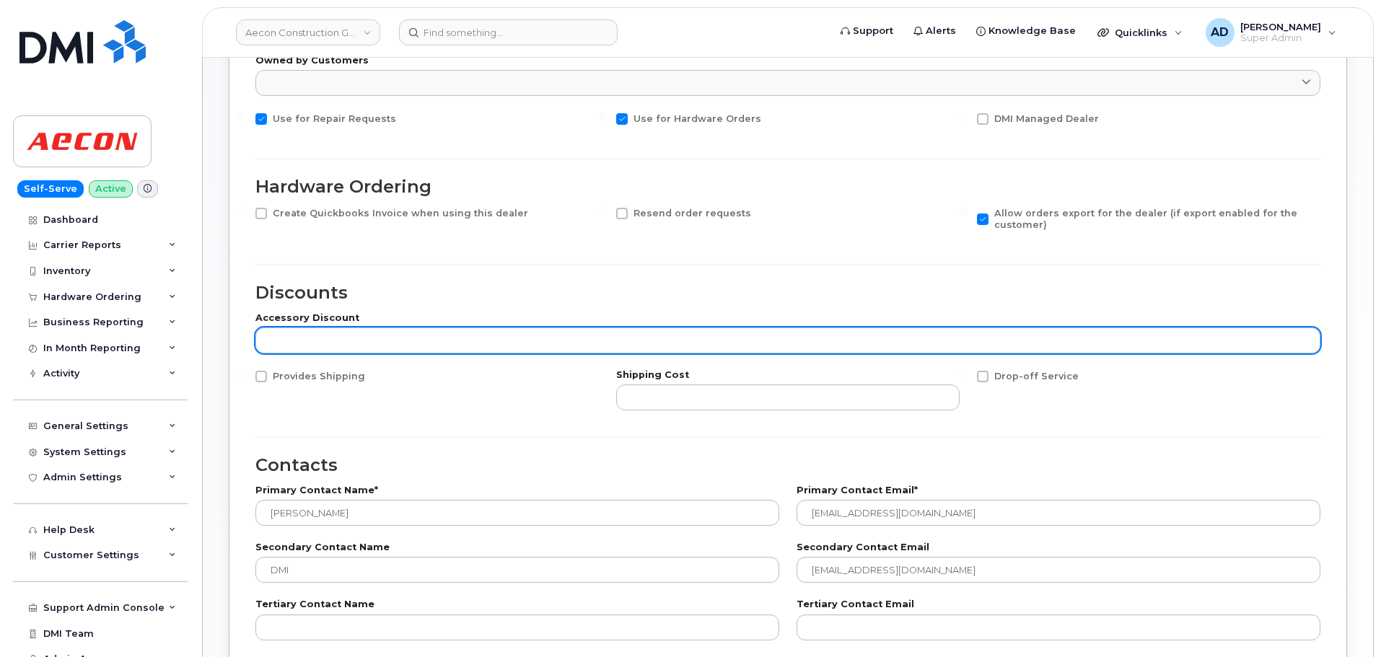
scroll to position [493, 0]
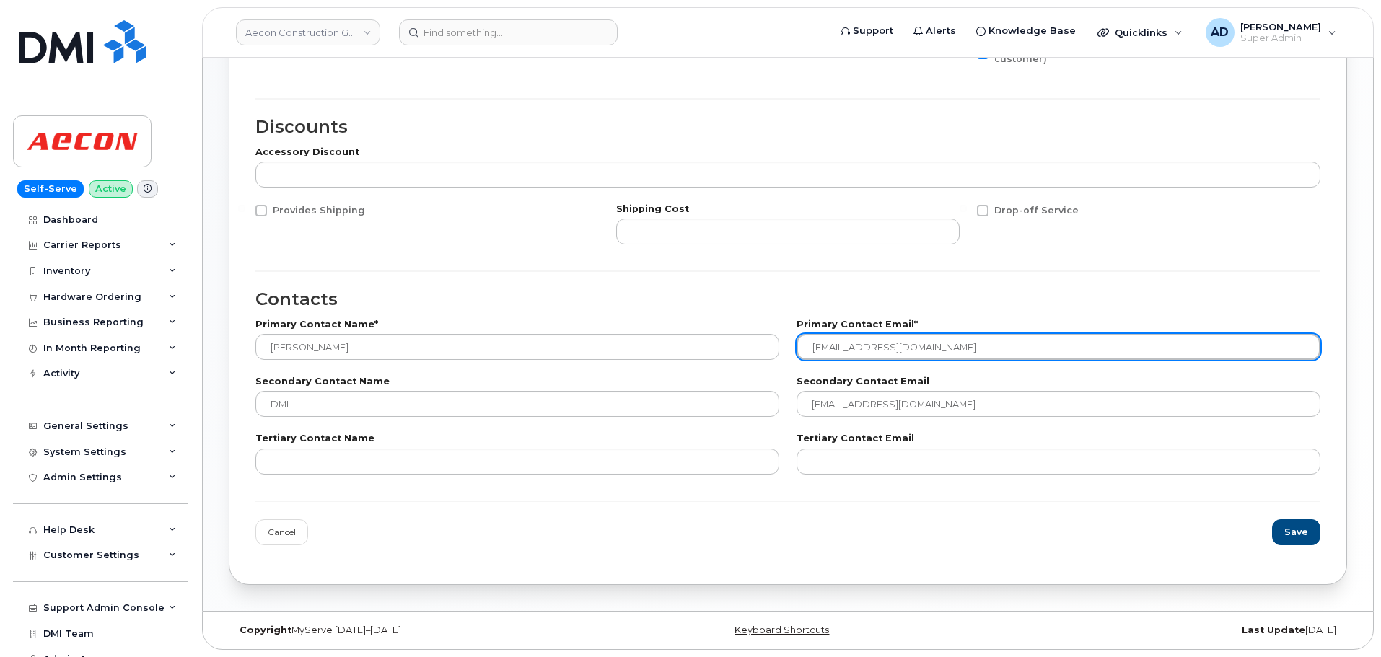
drag, startPoint x: 990, startPoint y: 346, endPoint x: 754, endPoint y: 324, distance: 237.7
click at [754, 324] on div "Primary Contact Name* AJ Luthra Primary Contact Email* ALuthra@primecomms.ca" at bounding box center [788, 340] width 1082 height 57
paste input "ben.dawson"
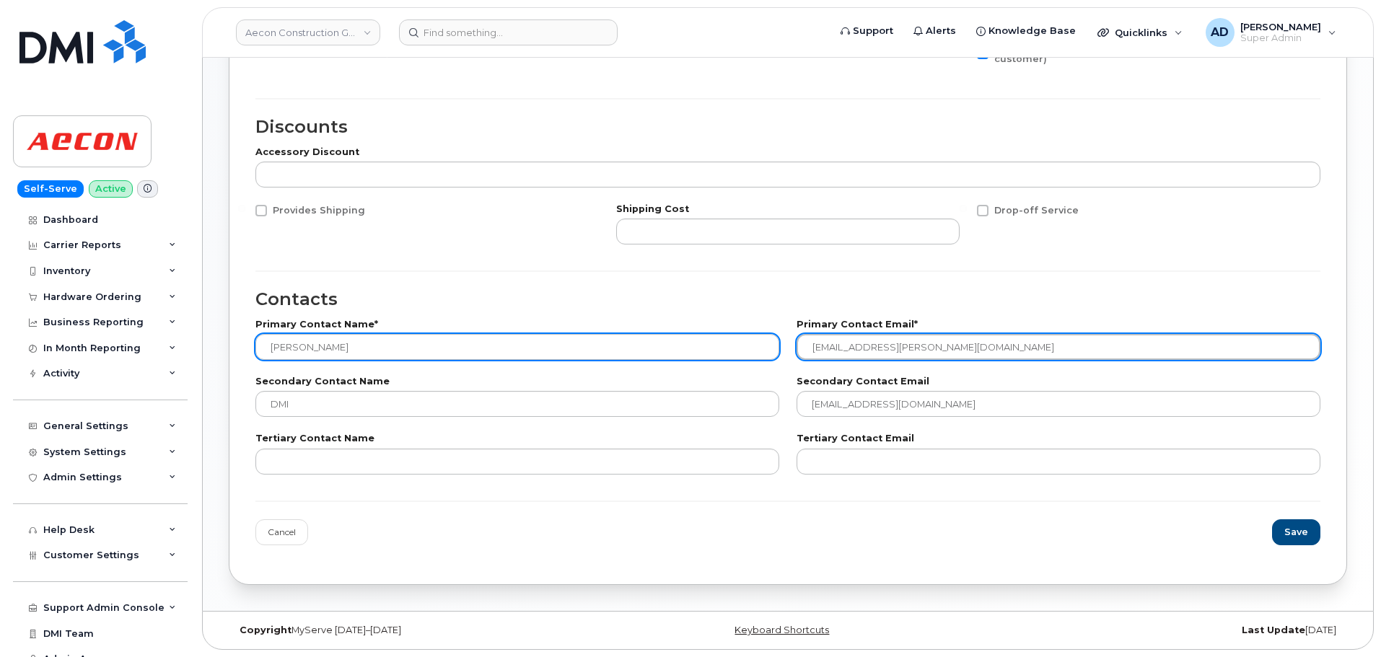
type input "ben.dawson@primecomms.ca"
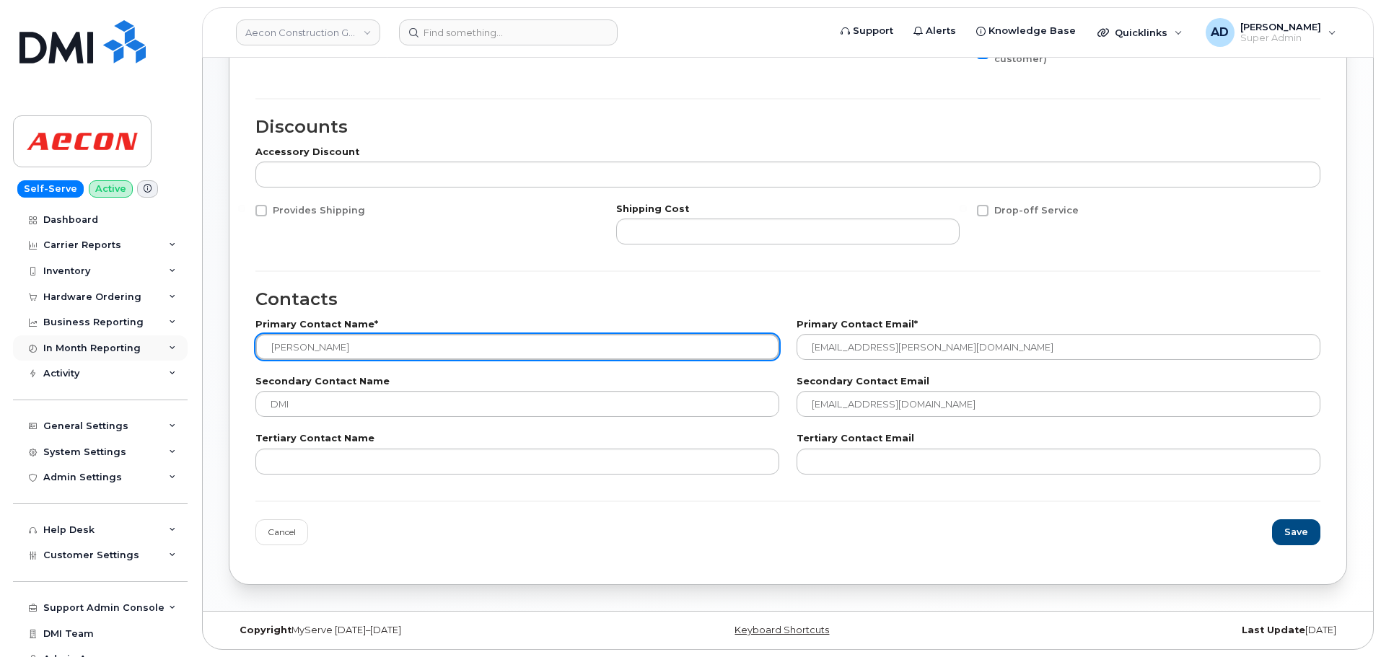
drag, startPoint x: 398, startPoint y: 359, endPoint x: 123, endPoint y: 348, distance: 275.8
click at [203, 348] on div "Aecon Construction Group Inc Support Alerts Knowledge Base Quicklinks Suspend /…" at bounding box center [788, 87] width 1170 height 1047
type input "Ben Dawson"
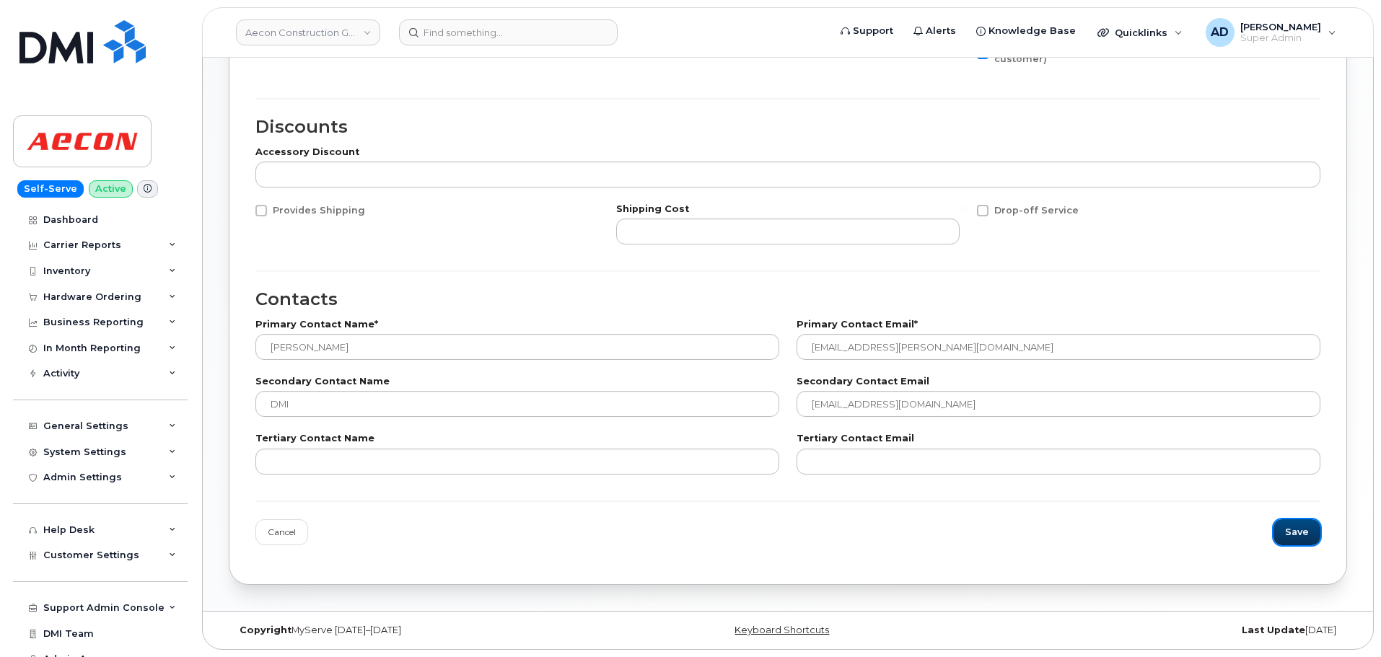
click at [913, 531] on button "Save" at bounding box center [1296, 532] width 47 height 26
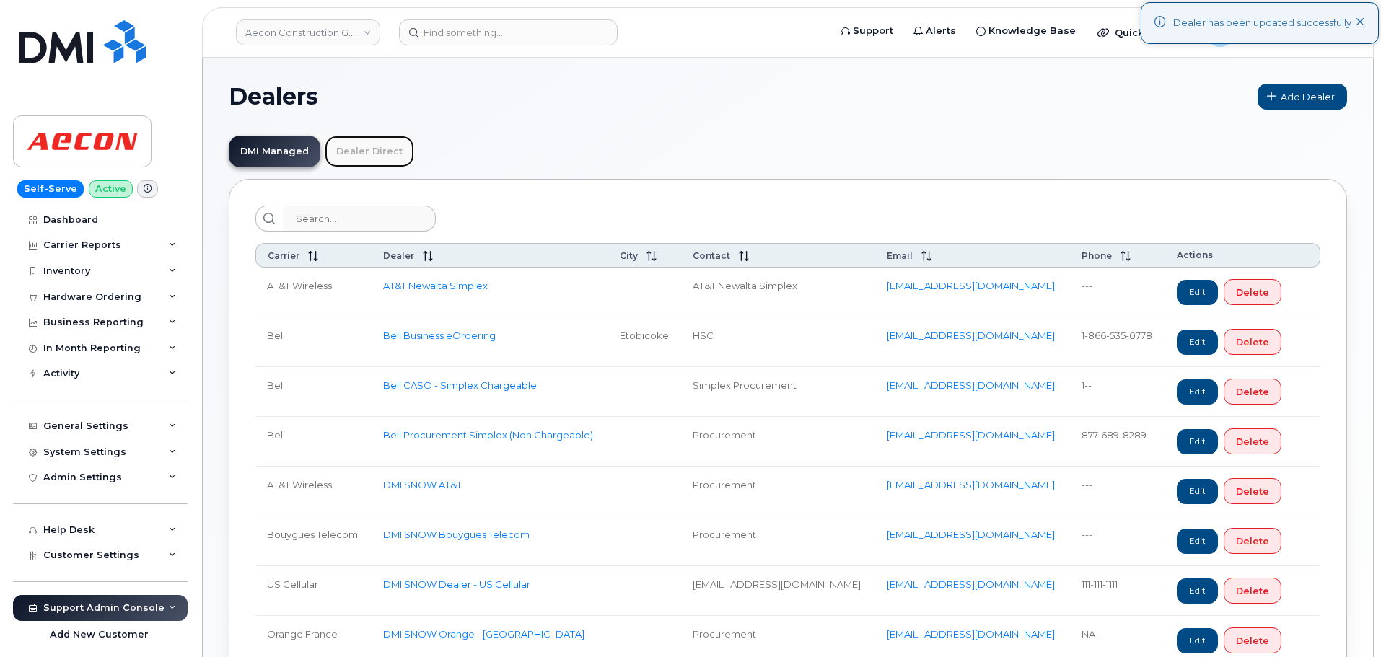
click at [366, 148] on link "Dealer Direct" at bounding box center [369, 152] width 89 height 32
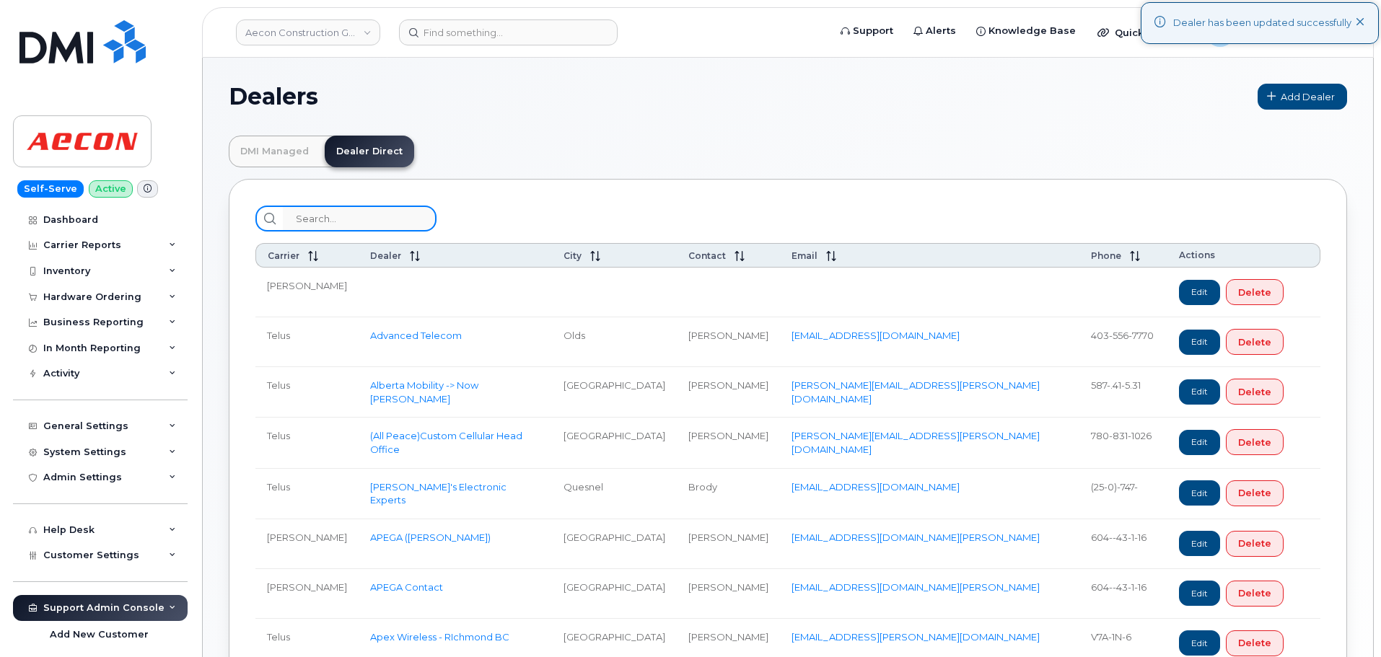
click at [382, 221] on input "search" at bounding box center [360, 219] width 154 height 26
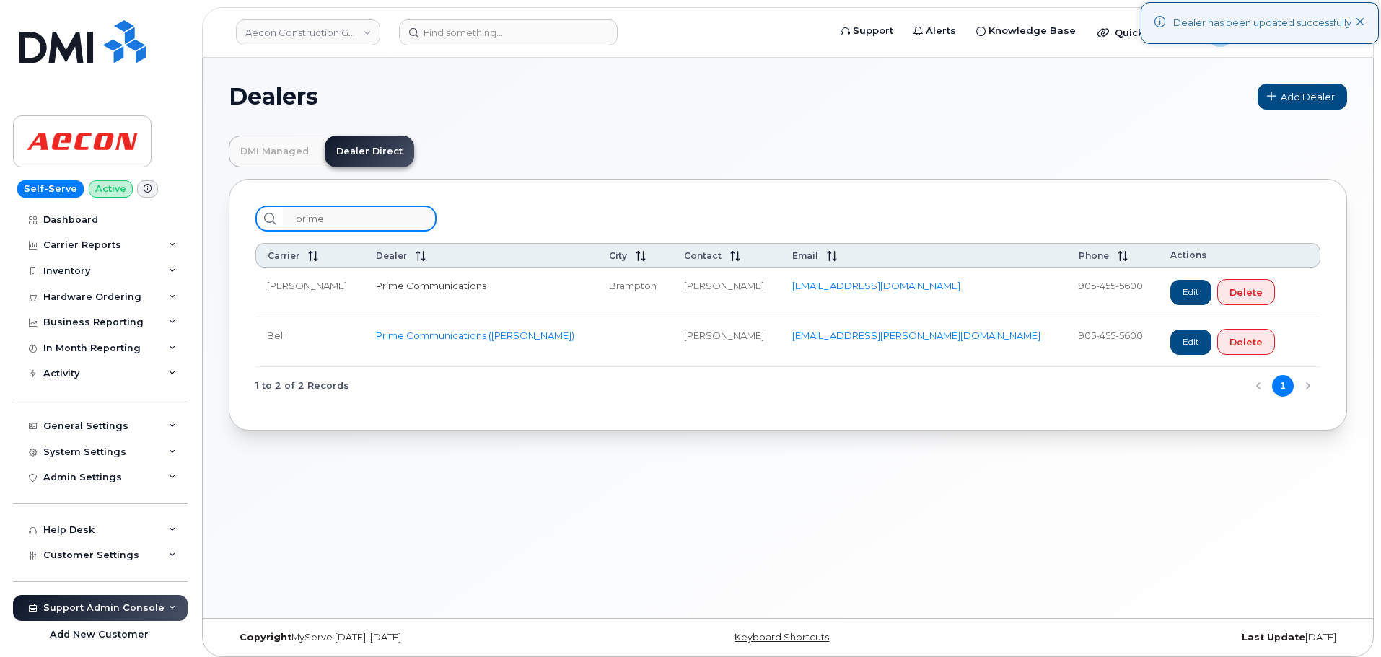
type input "prime"
click at [403, 288] on link "Prime Communications" at bounding box center [431, 286] width 110 height 12
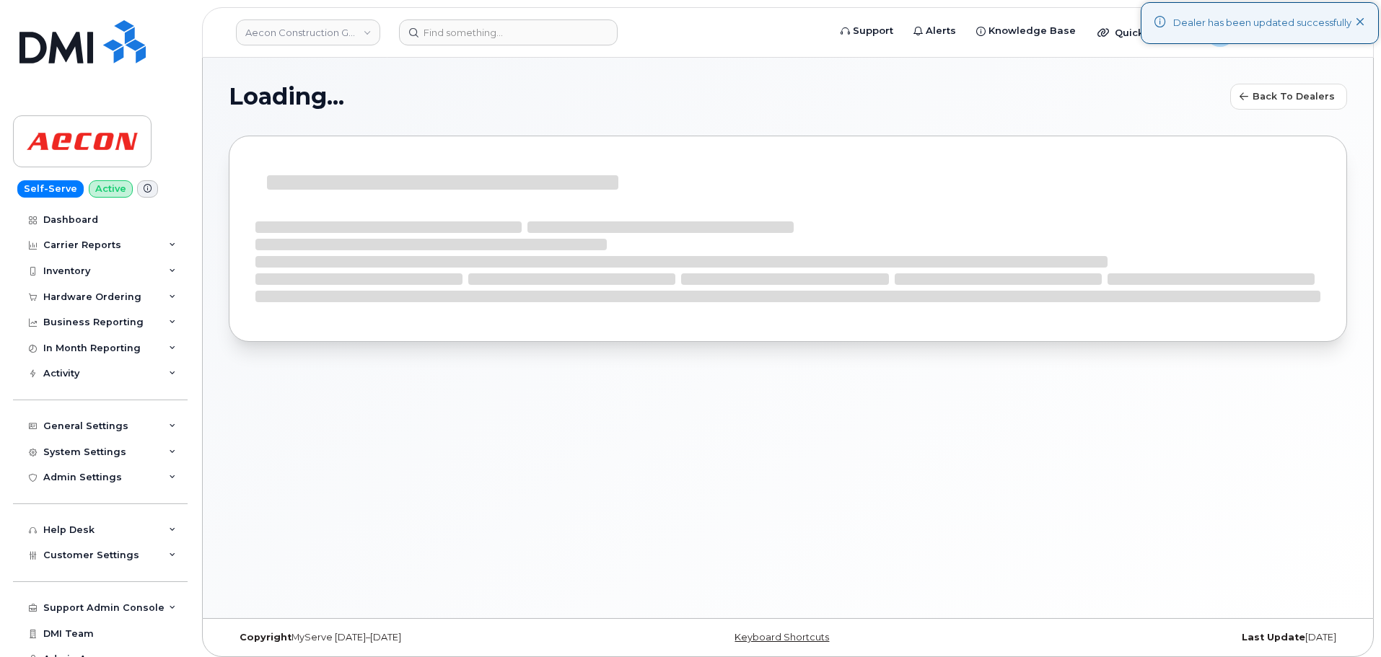
select select "3"
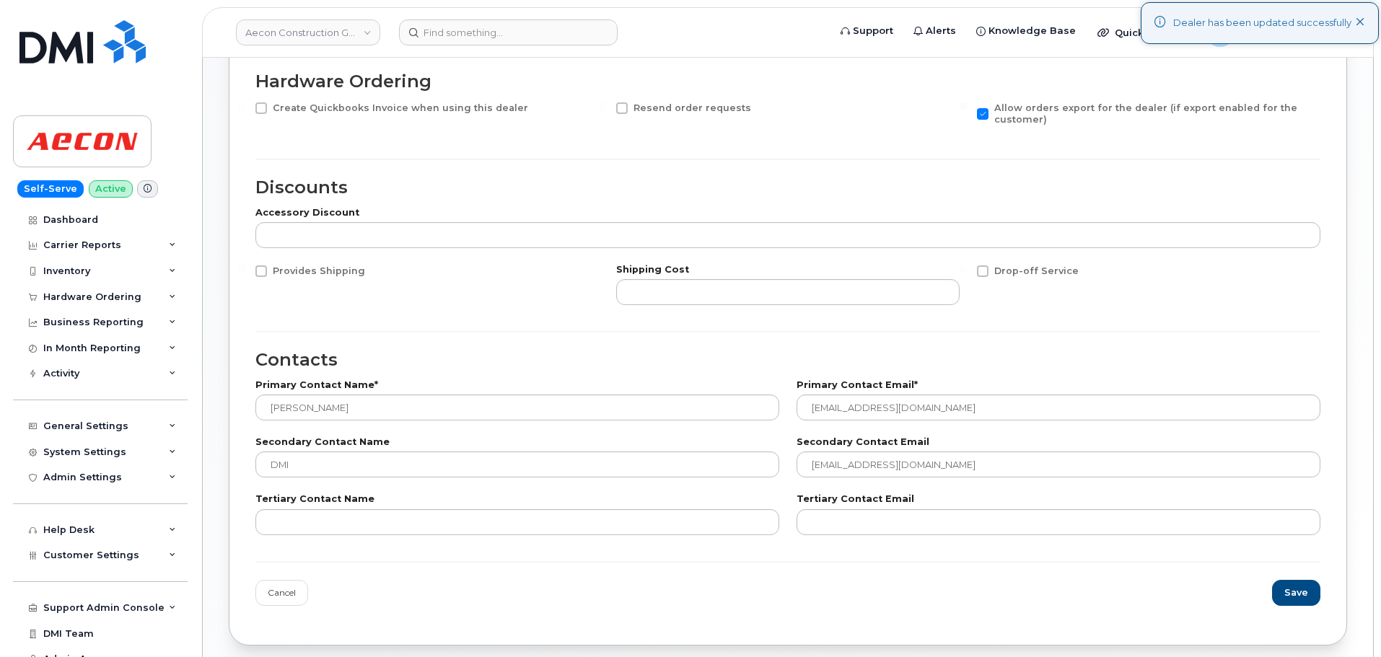
scroll to position [493, 0]
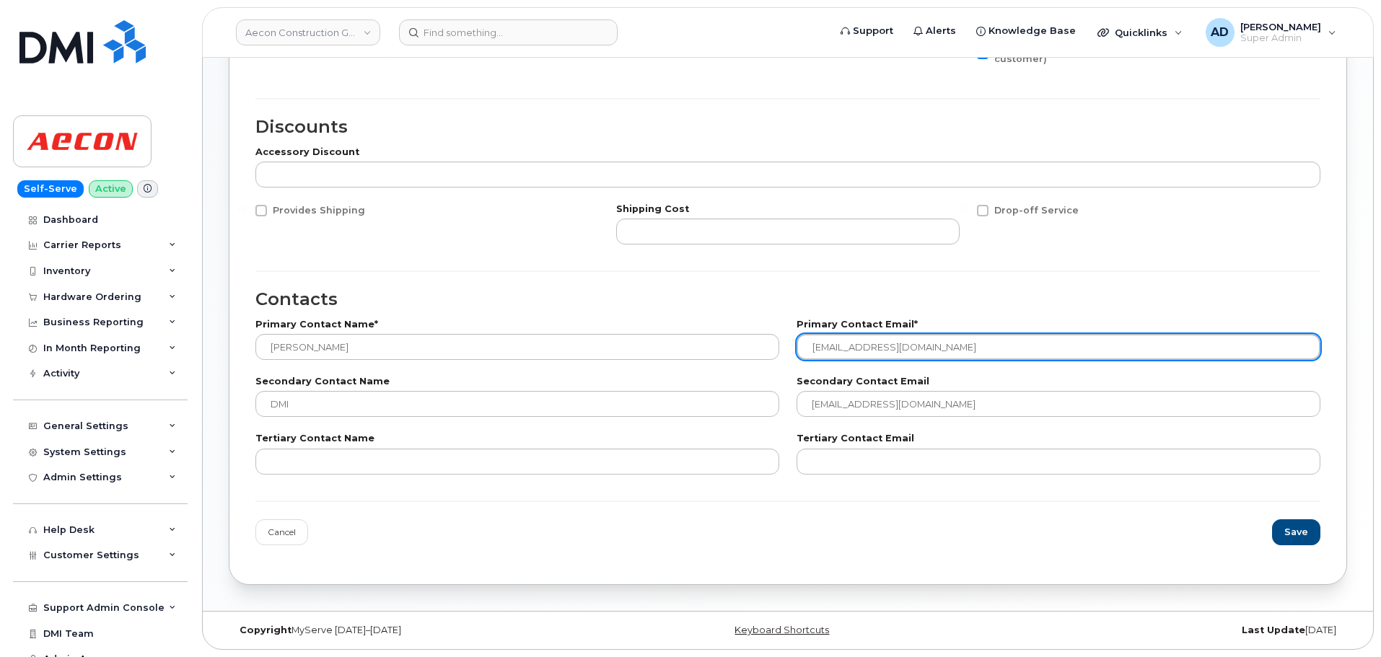
drag, startPoint x: 965, startPoint y: 351, endPoint x: 719, endPoint y: 333, distance: 247.4
click at [719, 333] on div "Primary Contact Name* AJ Luthra Primary Contact Email* ALuthra@primecomms.ca" at bounding box center [788, 340] width 1082 height 57
paste input "ben.dawson"
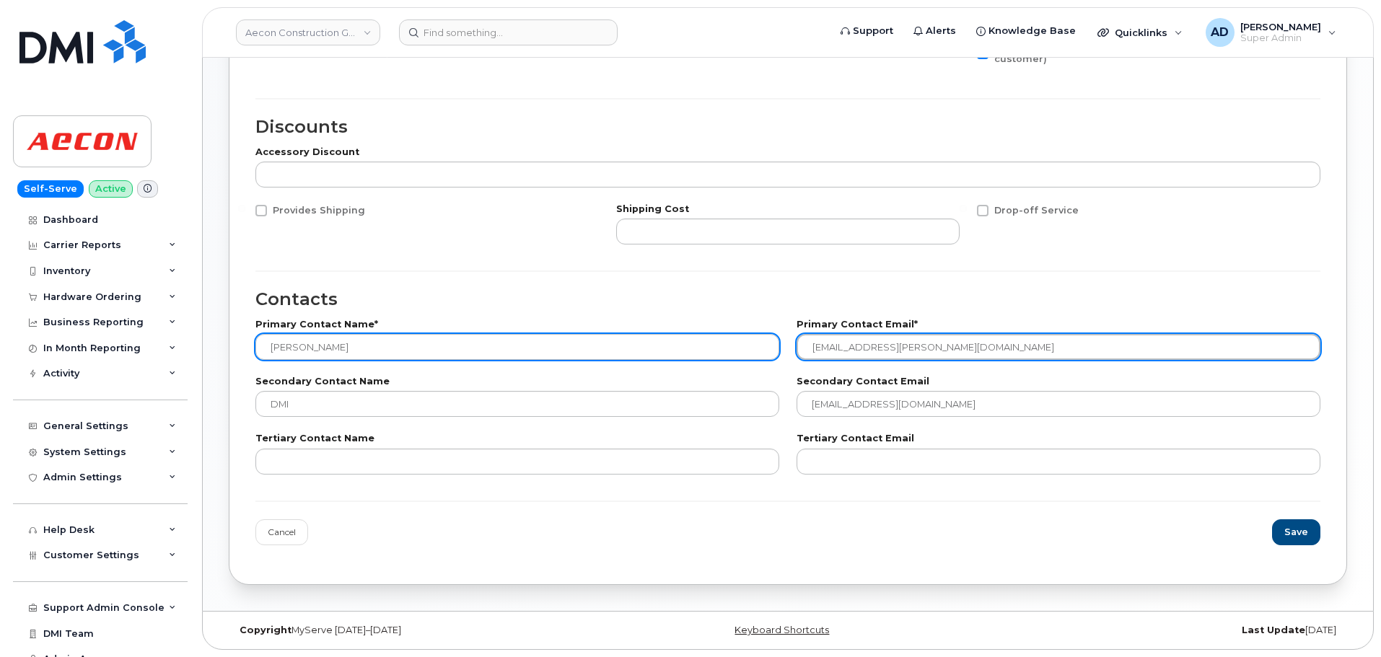
type input "ben.dawson@primecomms.ca"
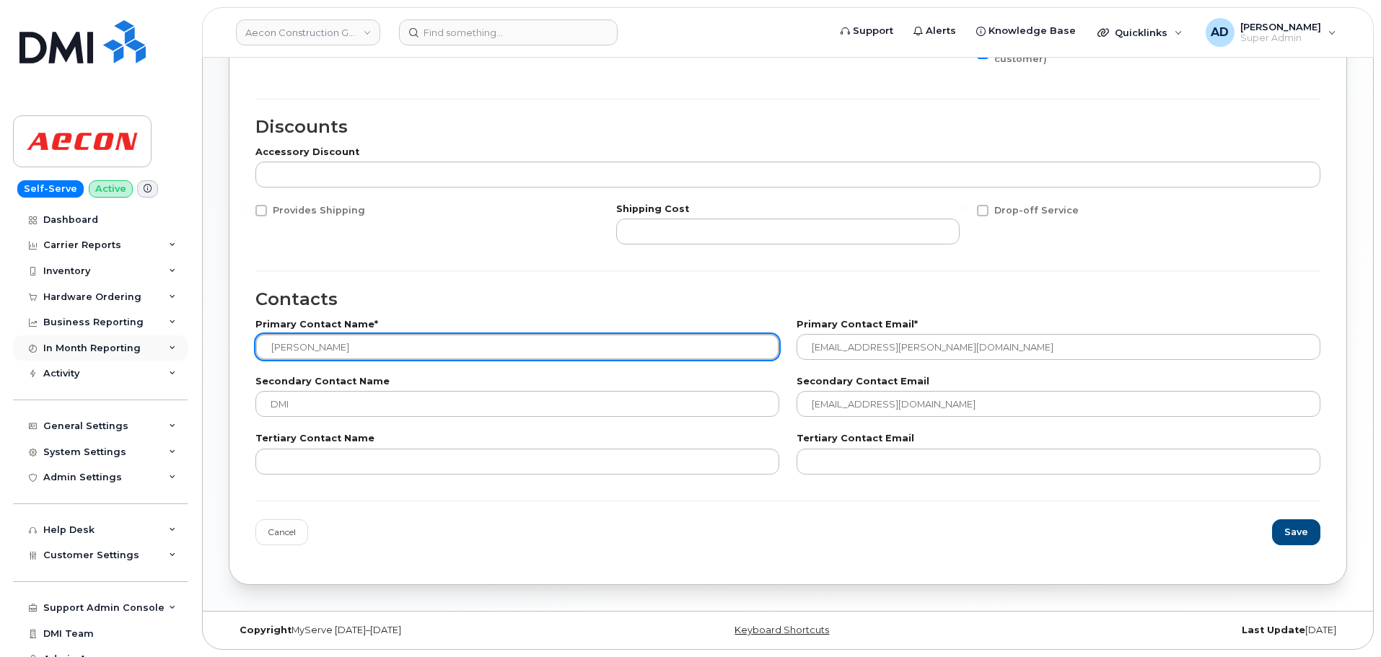
drag, startPoint x: 465, startPoint y: 344, endPoint x: 97, endPoint y: 335, distance: 367.3
click at [203, 335] on div "Aecon Construction Group Inc Support Alerts Knowledge Base Quicklinks Suspend /…" at bounding box center [788, 87] width 1170 height 1047
type input "Ben Dawson"
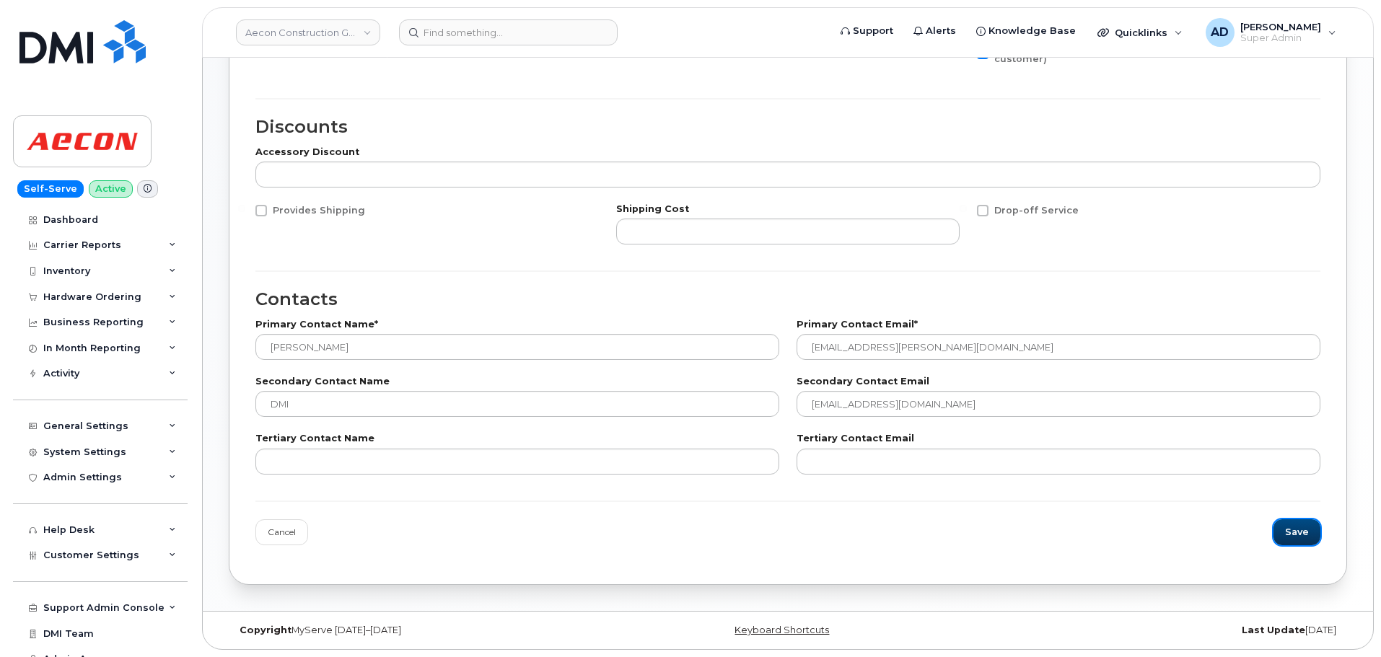
click at [913, 534] on button "Save" at bounding box center [1296, 532] width 47 height 26
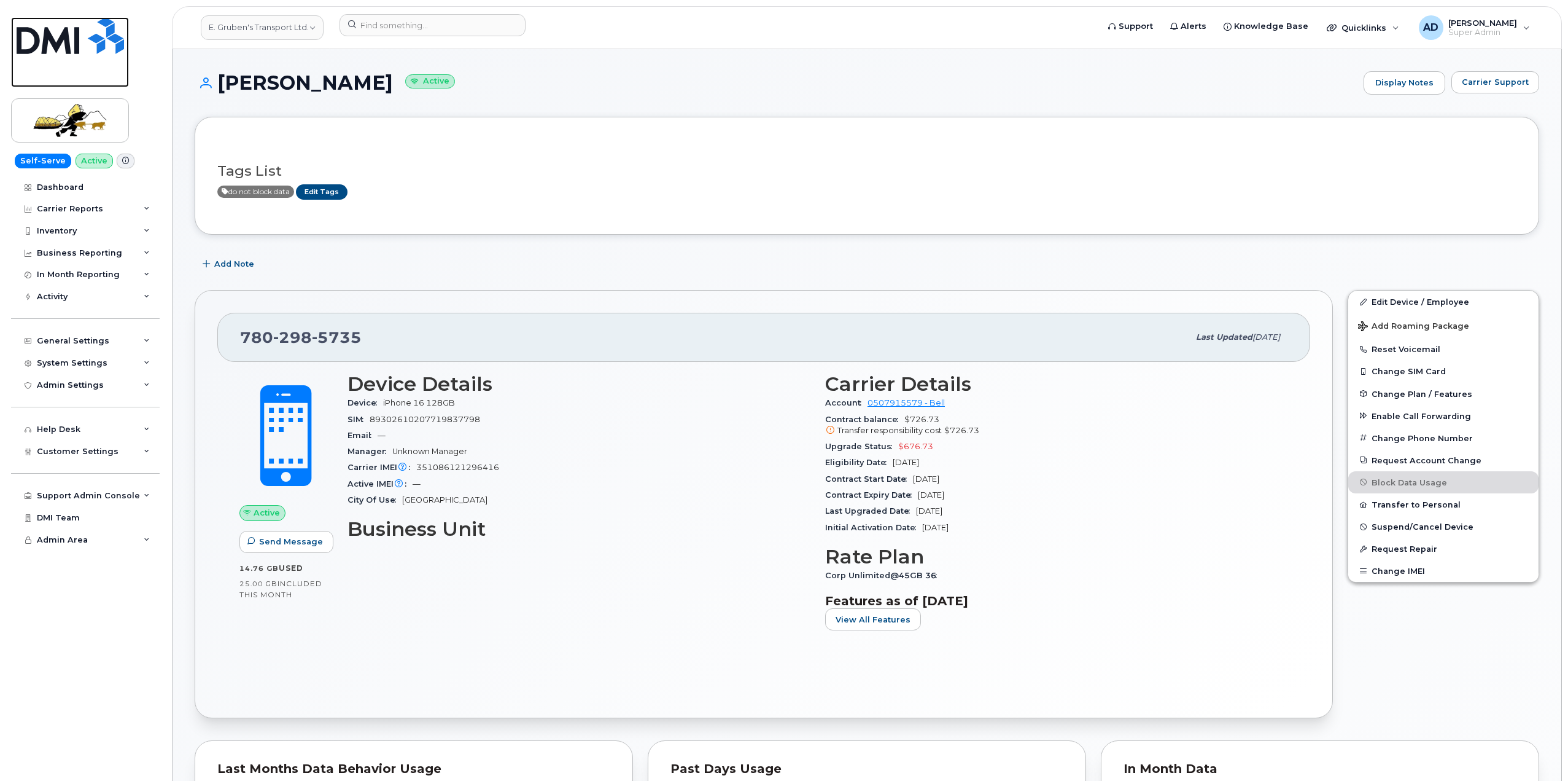
click at [107, 23] on img at bounding box center [70, 35] width 107 height 37
